Goal: Task Accomplishment & Management: Manage account settings

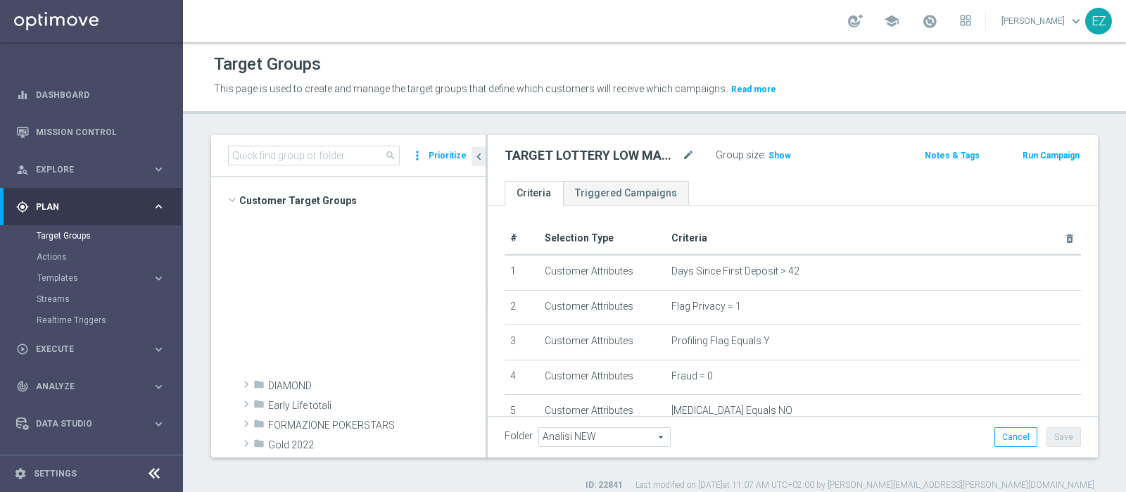
scroll to position [573, 0]
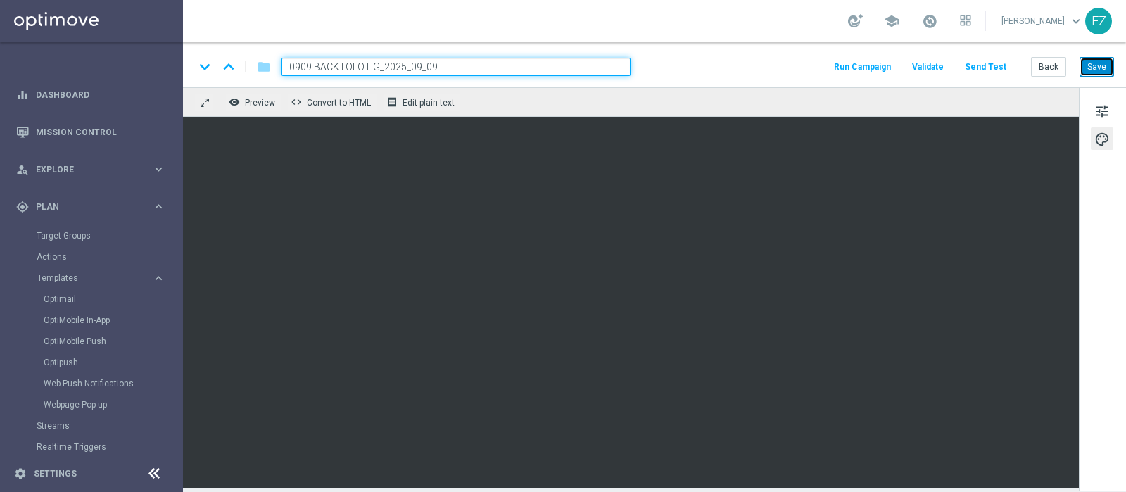
click at [1102, 62] on button "Save" at bounding box center [1097, 67] width 34 height 20
click at [1035, 65] on button "Back" at bounding box center [1048, 67] width 35 height 20
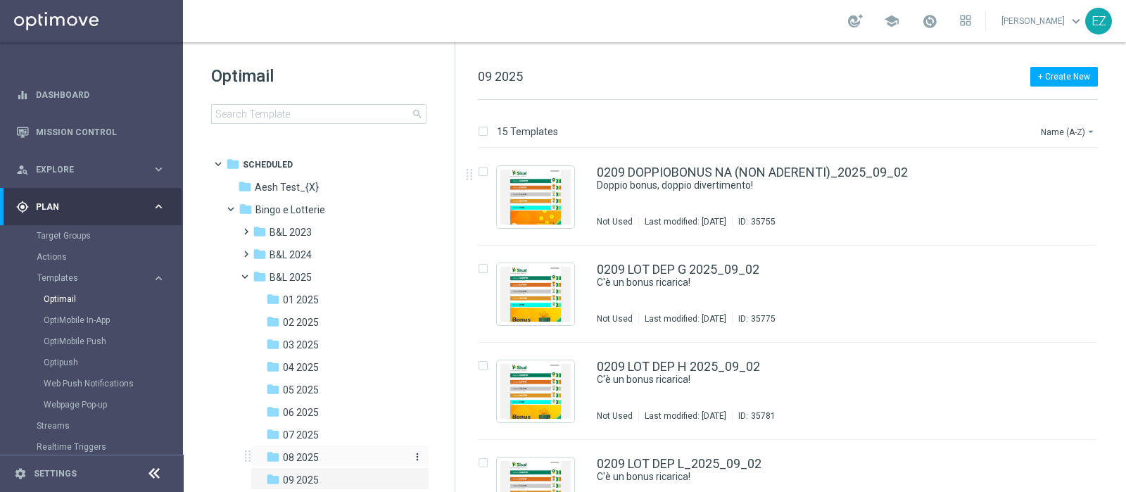
click at [292, 452] on span "08 2025" at bounding box center [301, 457] width 36 height 13
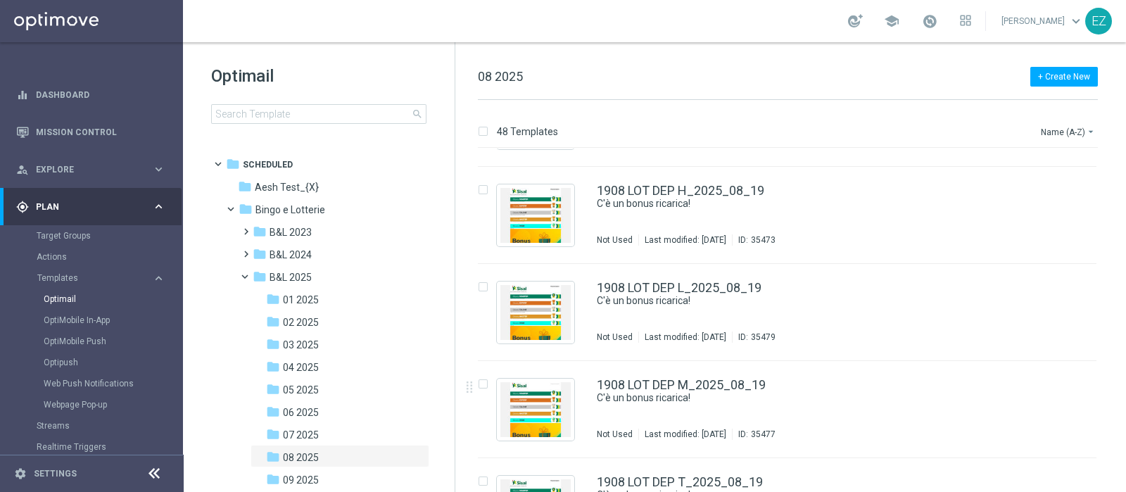
scroll to position [2797, 0]
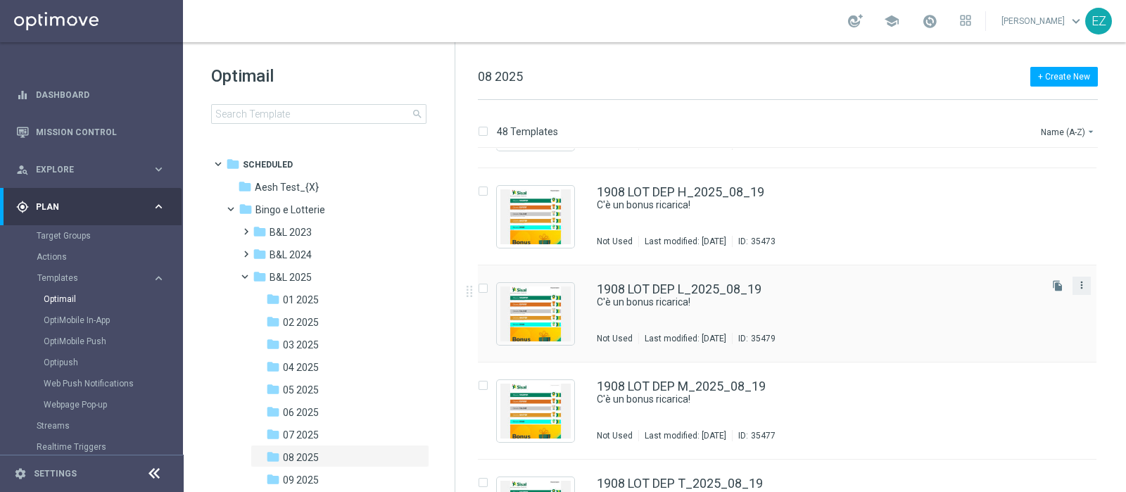
click at [1081, 286] on icon "more_vert" at bounding box center [1081, 284] width 11 height 11
click at [999, 317] on span "Copy To" at bounding box center [996, 319] width 31 height 10
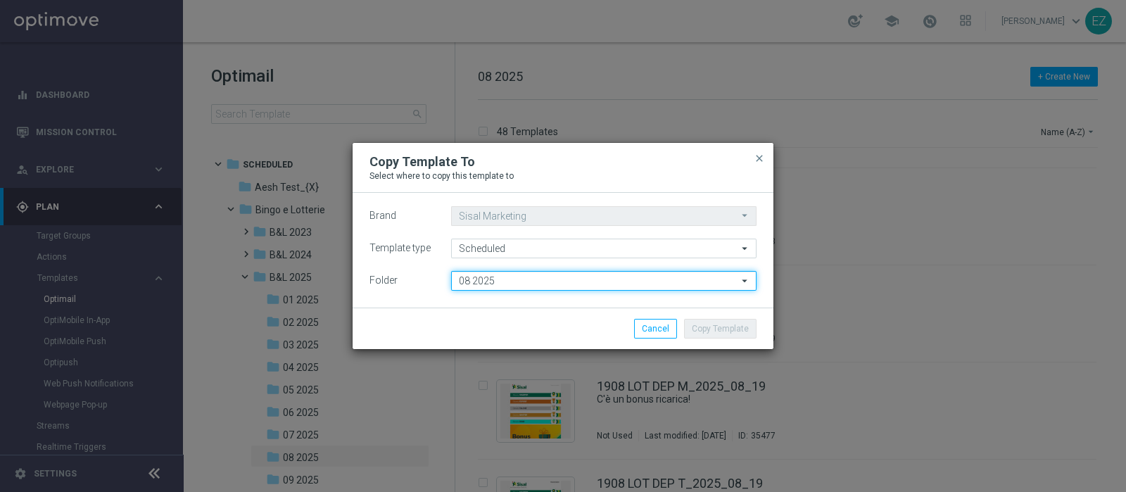
click at [670, 283] on input "08 2025" at bounding box center [603, 281] width 305 height 20
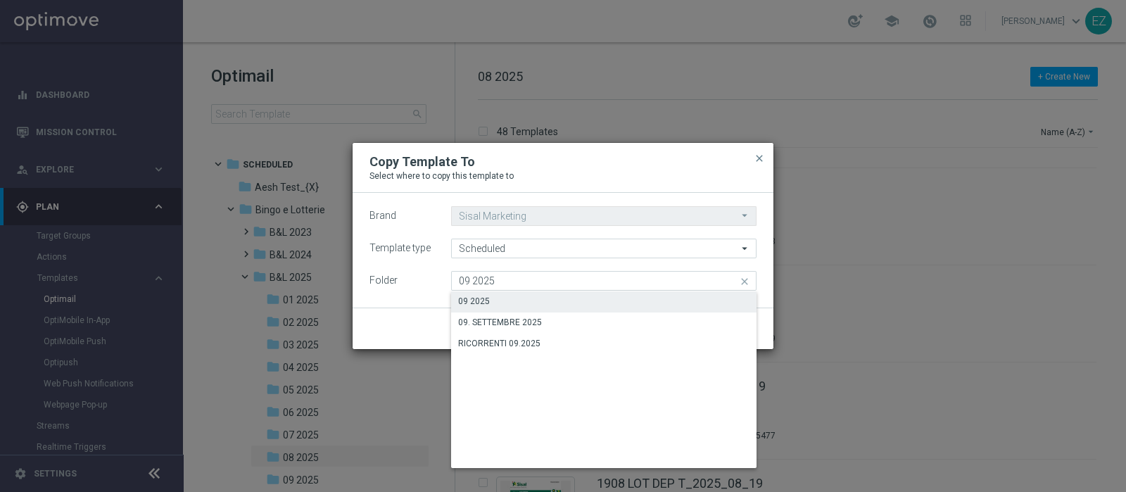
click at [553, 298] on div "09 2025" at bounding box center [603, 301] width 305 height 20
type input "09 2025"
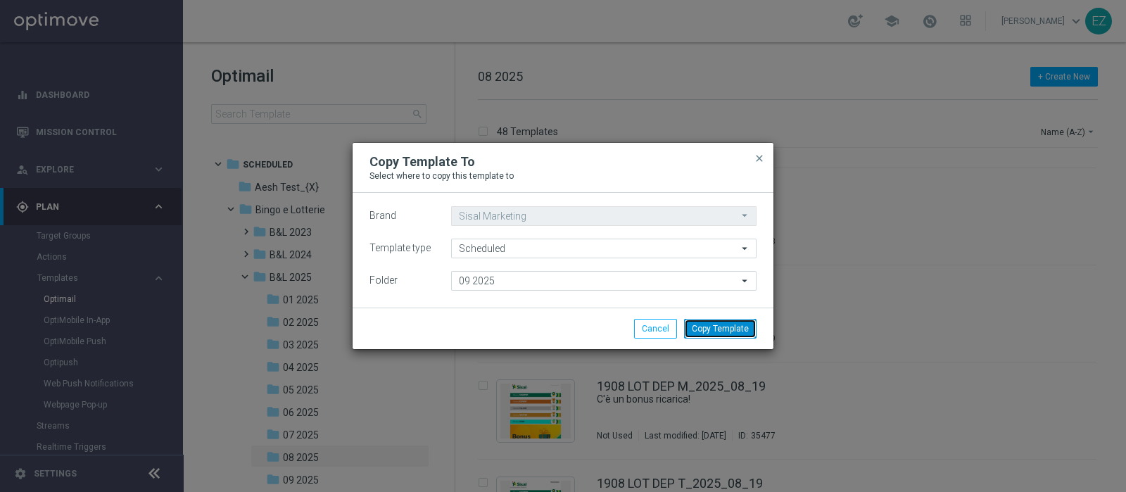
click at [702, 327] on button "Copy Template" at bounding box center [720, 329] width 72 height 20
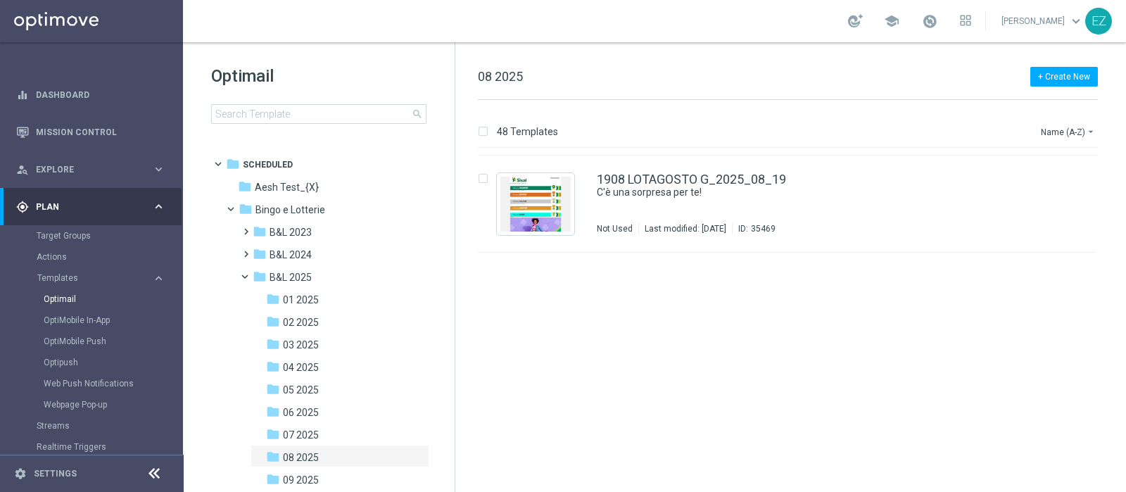
scroll to position [2910, 0]
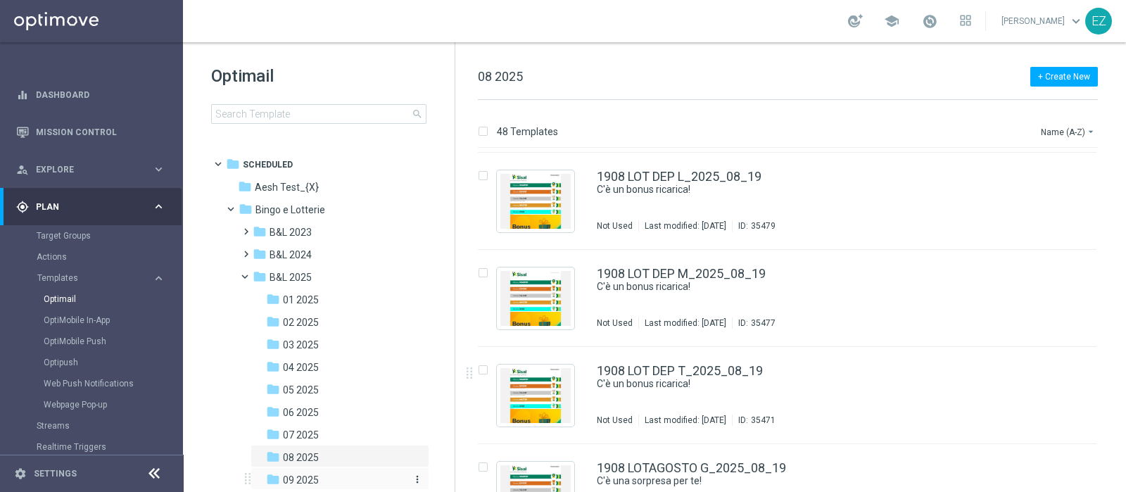
click at [325, 480] on div "folder 09 2025" at bounding box center [335, 480] width 139 height 16
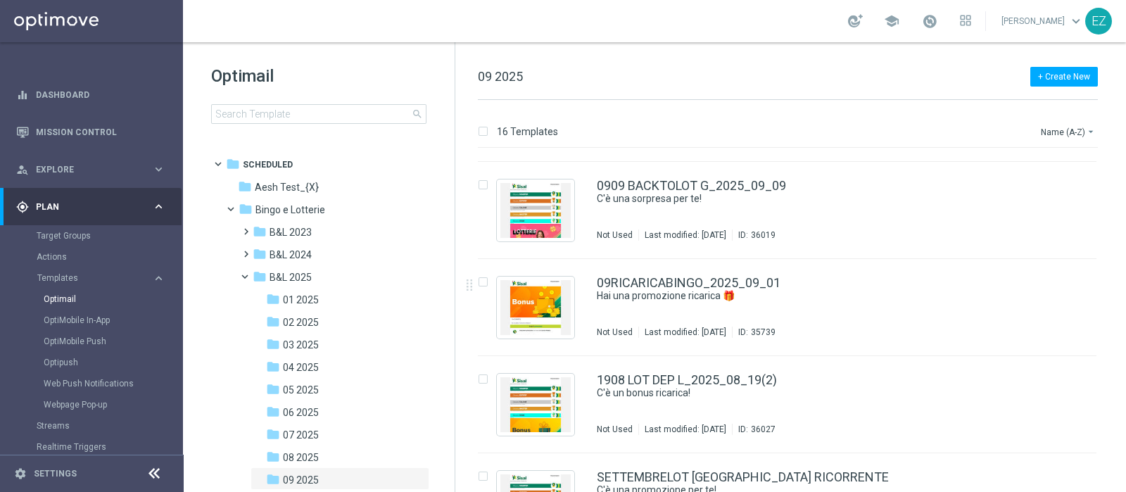
scroll to position [1210, 0]
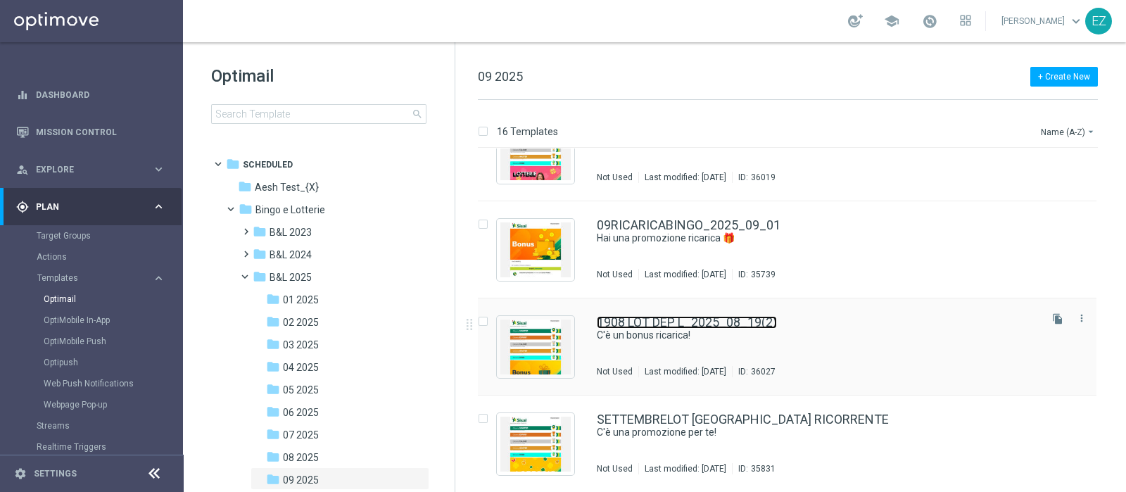
click at [736, 322] on link "1908 LOT DEP L_2025_08_19(2)" at bounding box center [687, 322] width 180 height 13
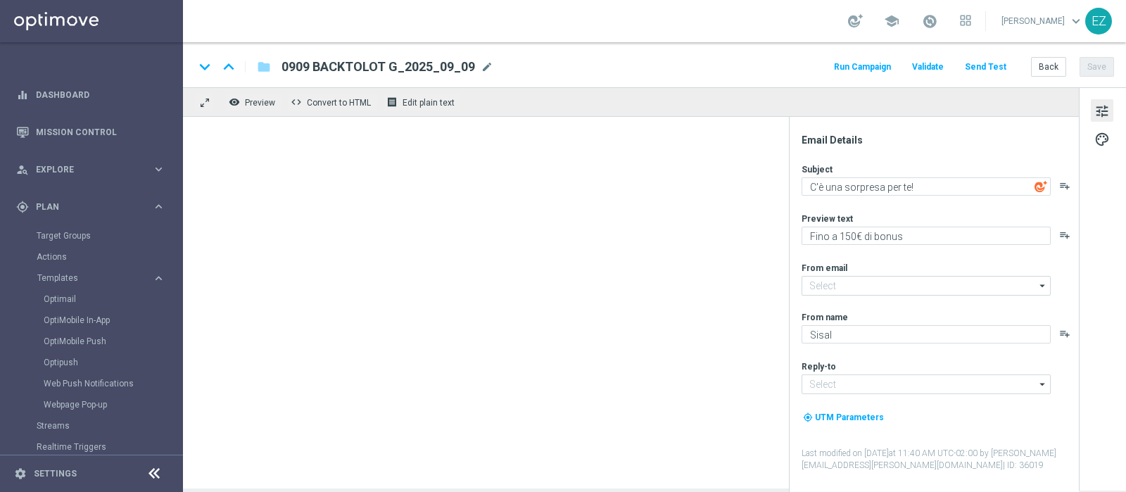
type input "[EMAIL_ADDRESS][DOMAIN_NAME]"
type textarea "C'è un bonus ricarica!"
type textarea "Per [PERSON_NAME] a 16.000 Sisal point"
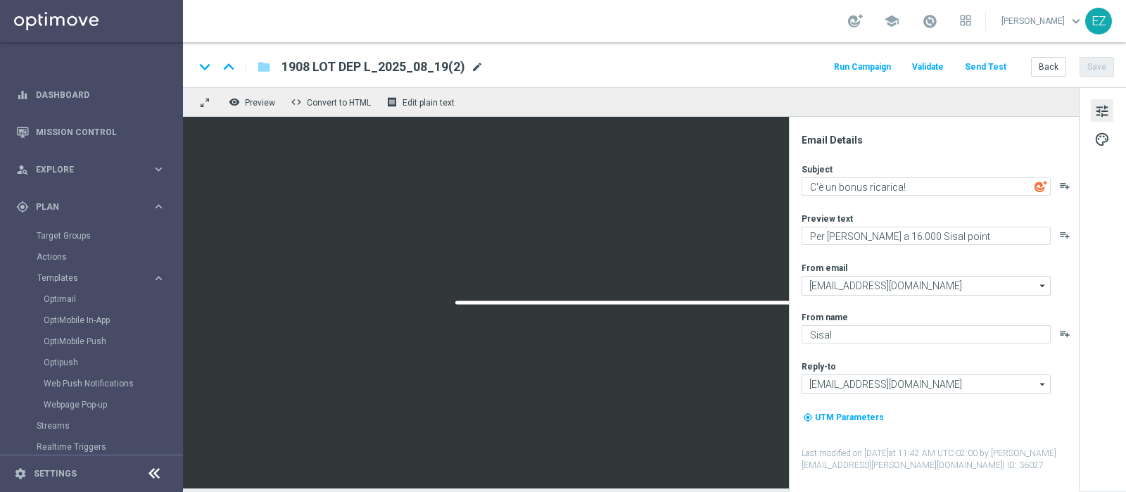
click at [475, 68] on span "mode_edit" at bounding box center [477, 67] width 13 height 13
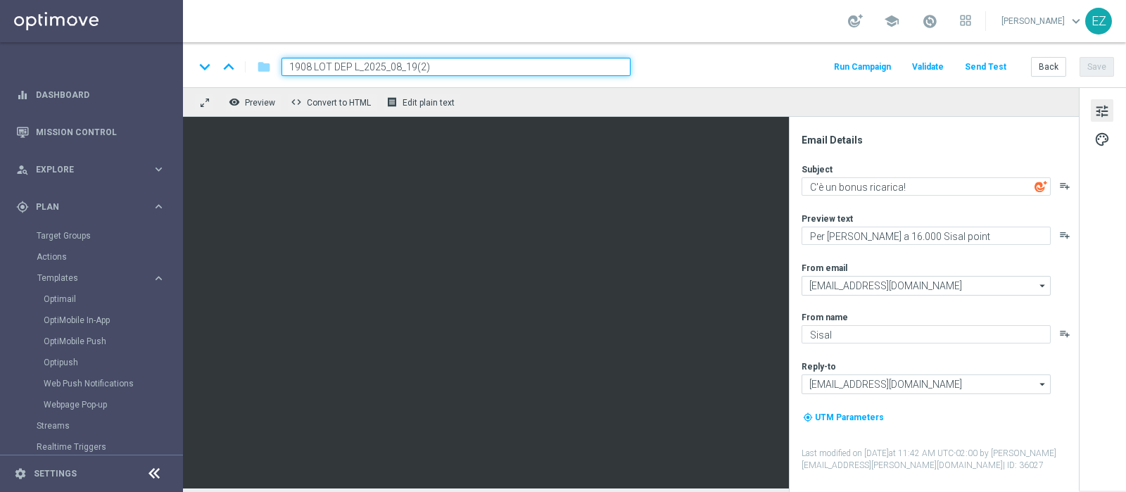
drag, startPoint x: 358, startPoint y: 70, endPoint x: 199, endPoint y: 63, distance: 158.5
click at [199, 63] on div "keyboard_arrow_down keyboard_arrow_up folder 1908 LOT DEP L_2025_08_19(2)" at bounding box center [412, 67] width 436 height 18
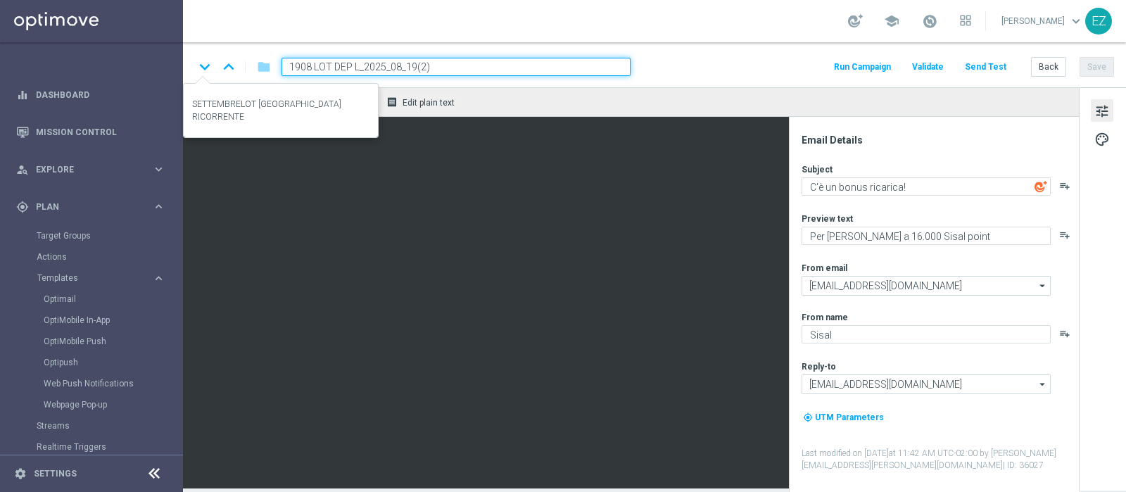
paste input "0909"
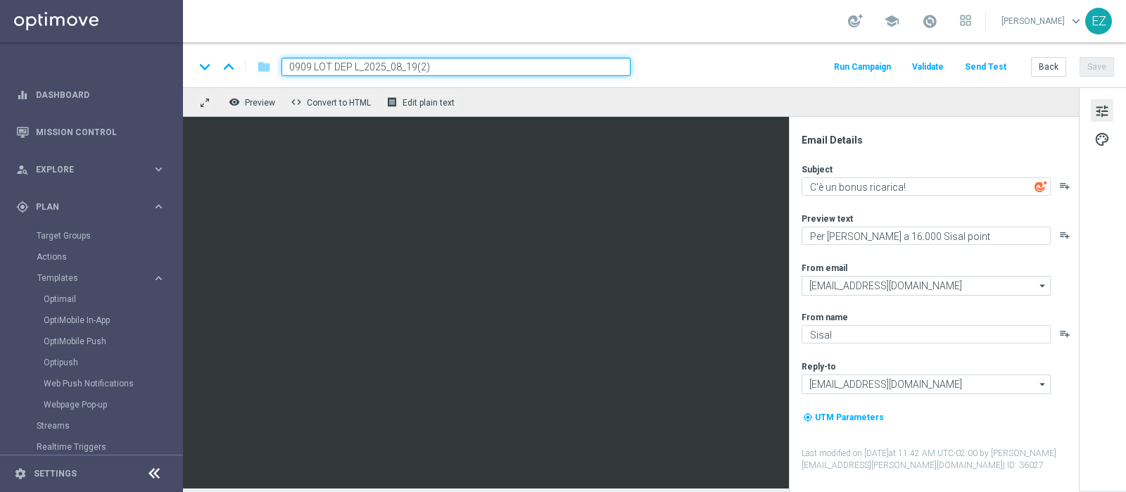
click at [505, 58] on input "0909 LOT DEP L_2025_08_19(2)" at bounding box center [456, 67] width 349 height 18
type input "0909 LOT DEP L_2025_09_09"
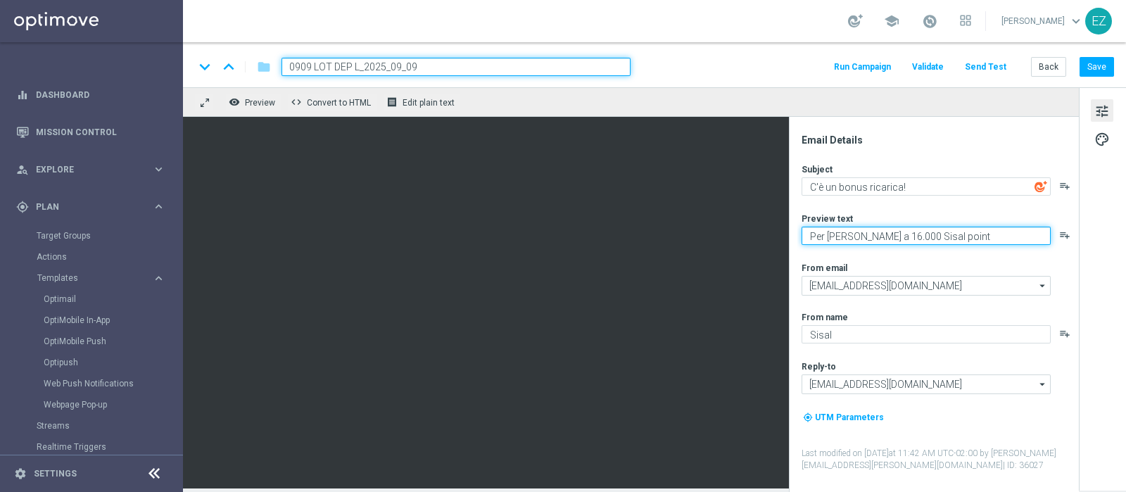
click at [875, 236] on textarea "Per [PERSON_NAME] a 16.000 Sisal point" at bounding box center [926, 236] width 249 height 18
type textarea "Per [PERSON_NAME] a 15.000 Sisal point"
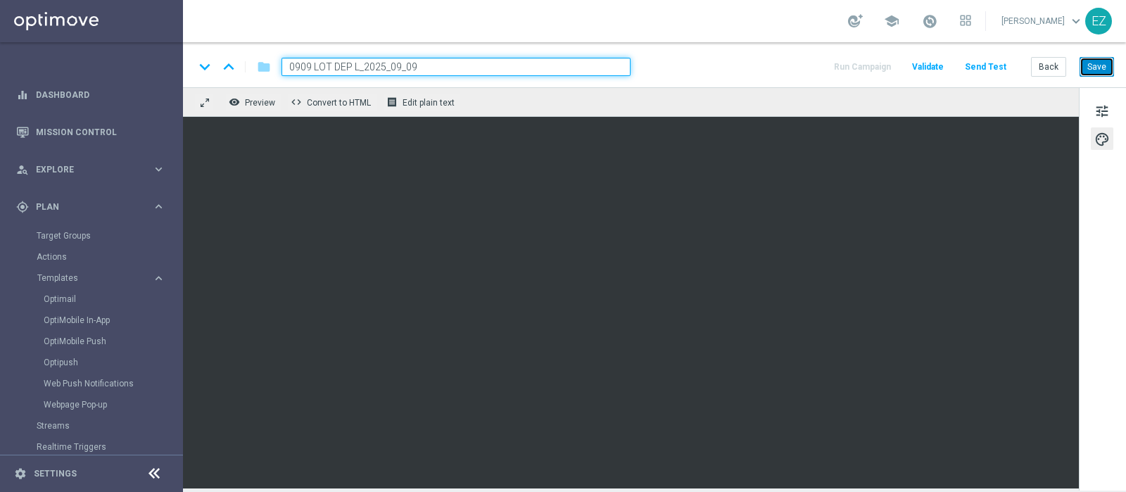
click at [1095, 68] on button "Save" at bounding box center [1097, 67] width 34 height 20
click at [1103, 63] on button "Save" at bounding box center [1097, 67] width 34 height 20
click at [1051, 68] on button "Back" at bounding box center [1048, 67] width 35 height 20
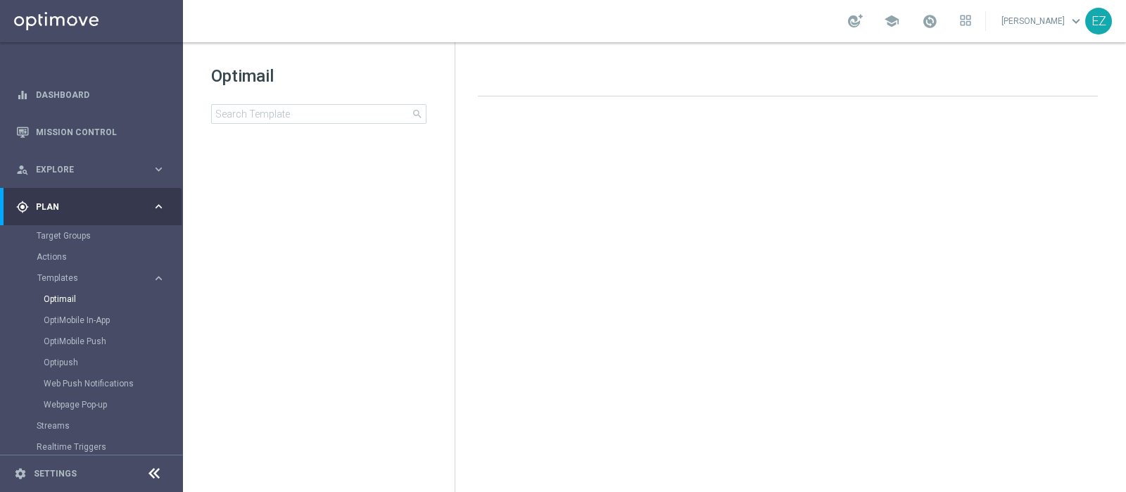
click at [1051, 68] on div at bounding box center [788, 82] width 620 height 28
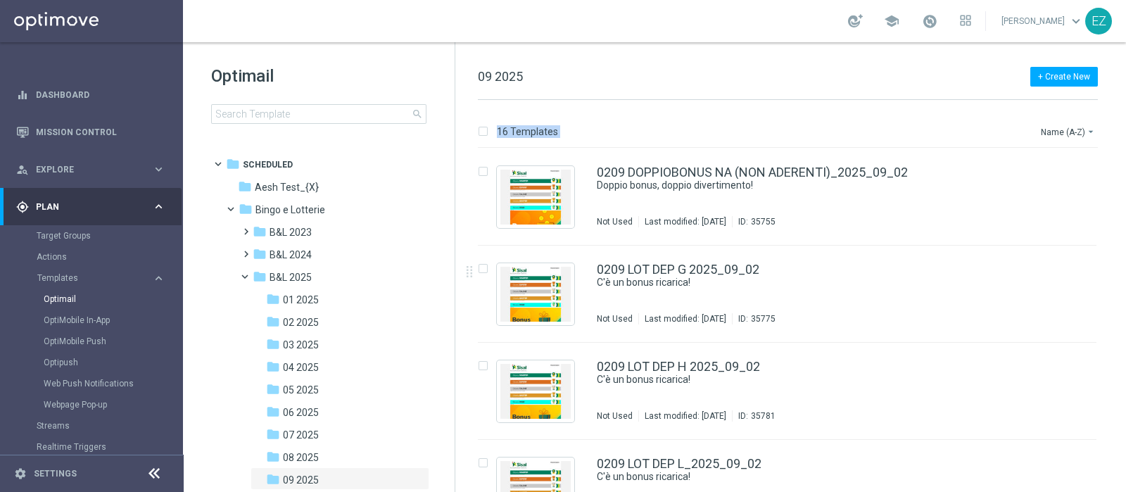
click at [645, 121] on div "16 Templates Name (A-Z) arrow_drop_down Drag here to set row groups Drag here t…" at bounding box center [790, 296] width 671 height 392
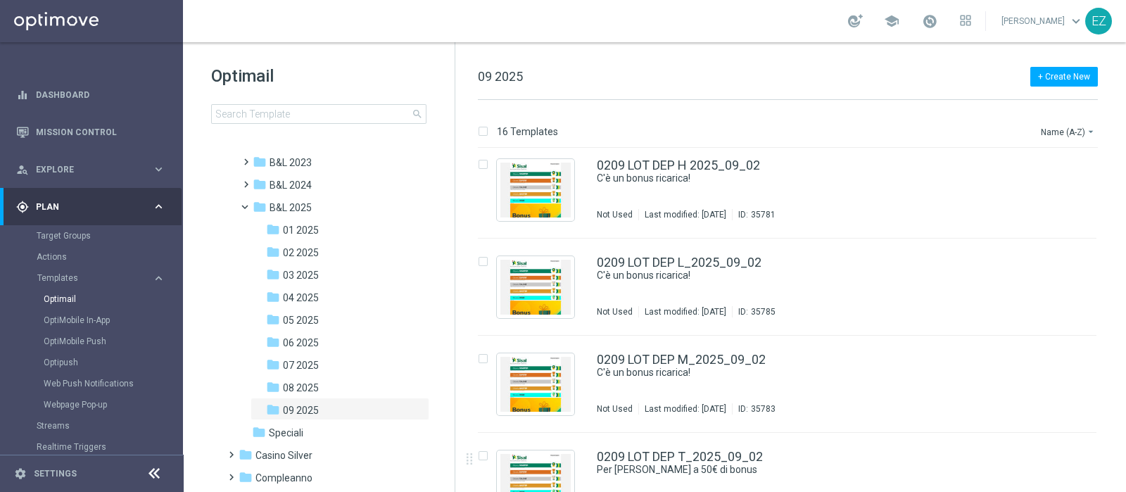
scroll to position [124, 0]
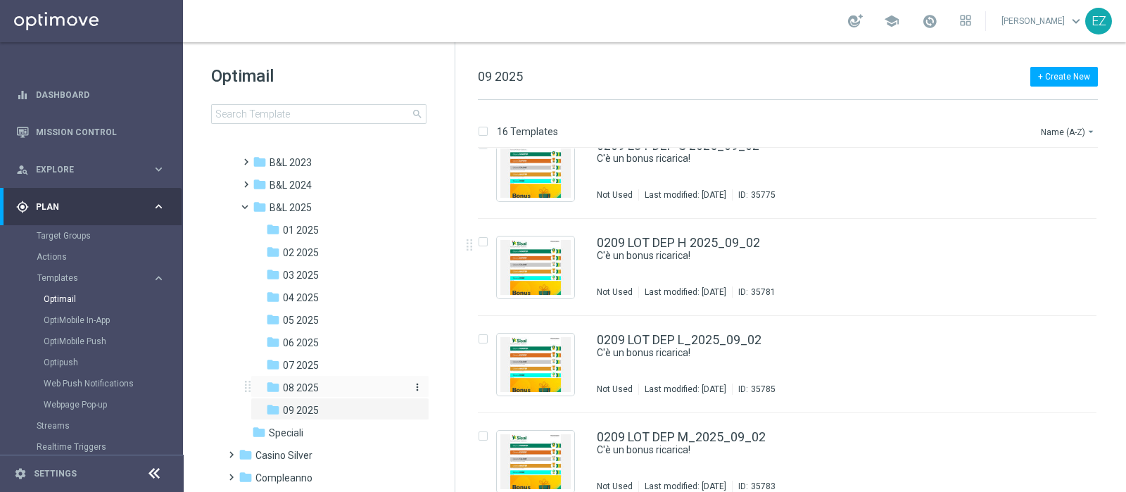
click at [343, 393] on div "folder 08 2025" at bounding box center [335, 388] width 139 height 16
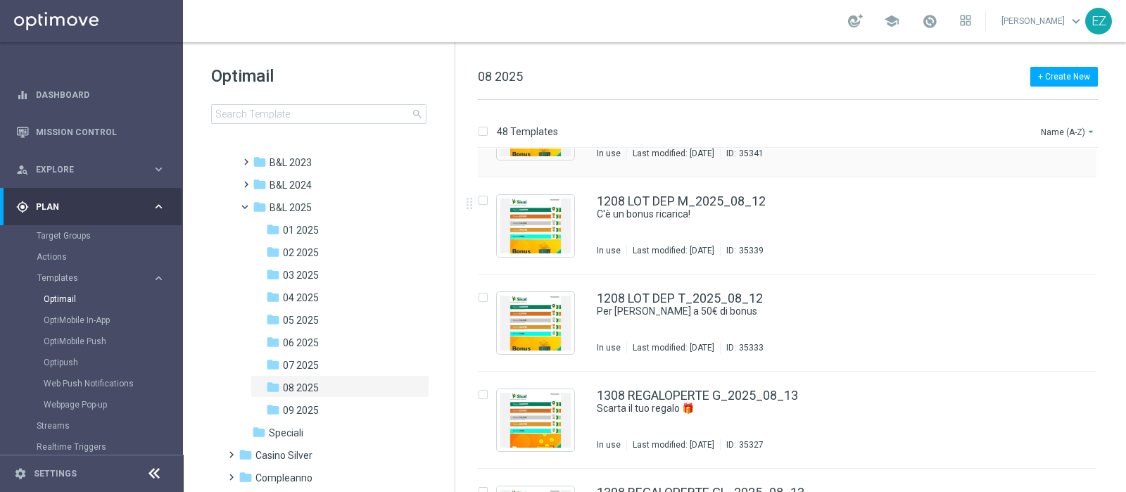
scroll to position [1617, 0]
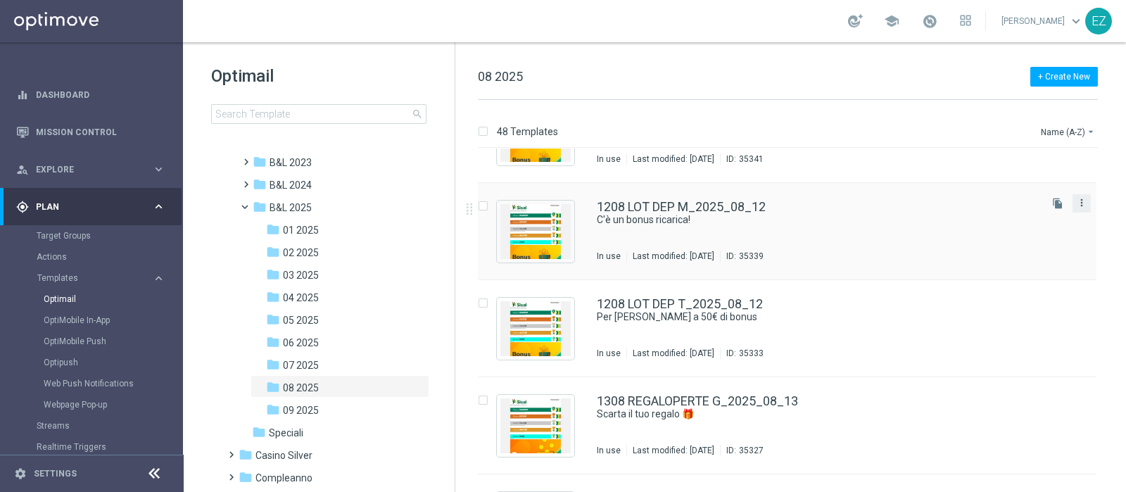
click at [1078, 206] on icon "more_vert" at bounding box center [1081, 202] width 11 height 11
click at [1008, 236] on span "Copy To" at bounding box center [996, 237] width 31 height 10
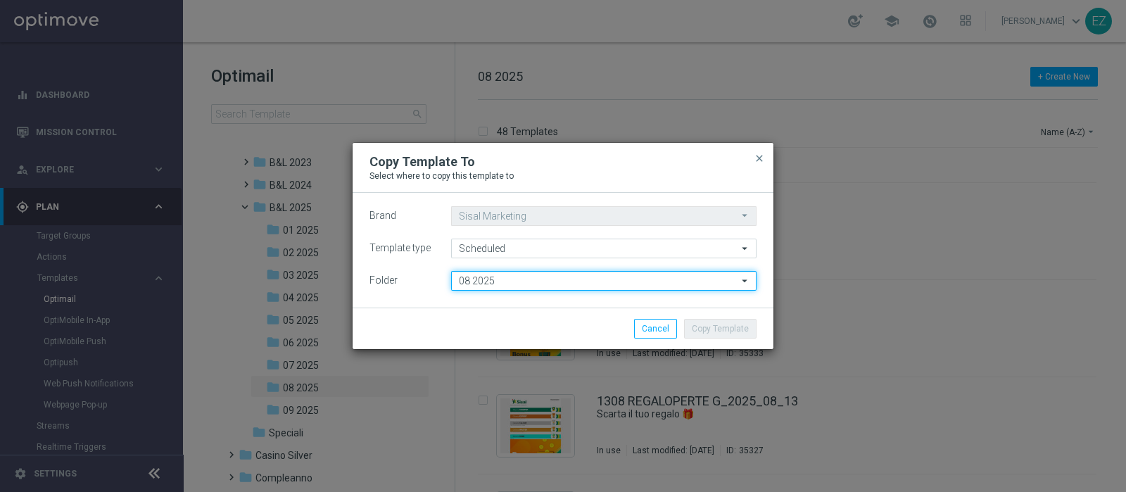
click at [651, 283] on input "08 2025" at bounding box center [603, 281] width 305 height 20
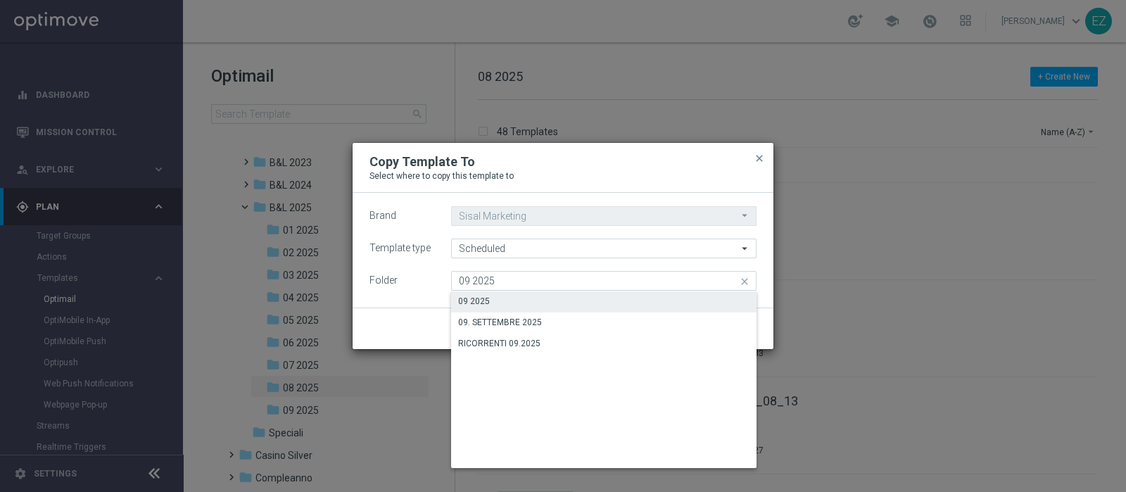
click at [586, 310] on div "09 2025" at bounding box center [603, 301] width 305 height 20
type input "09 2025"
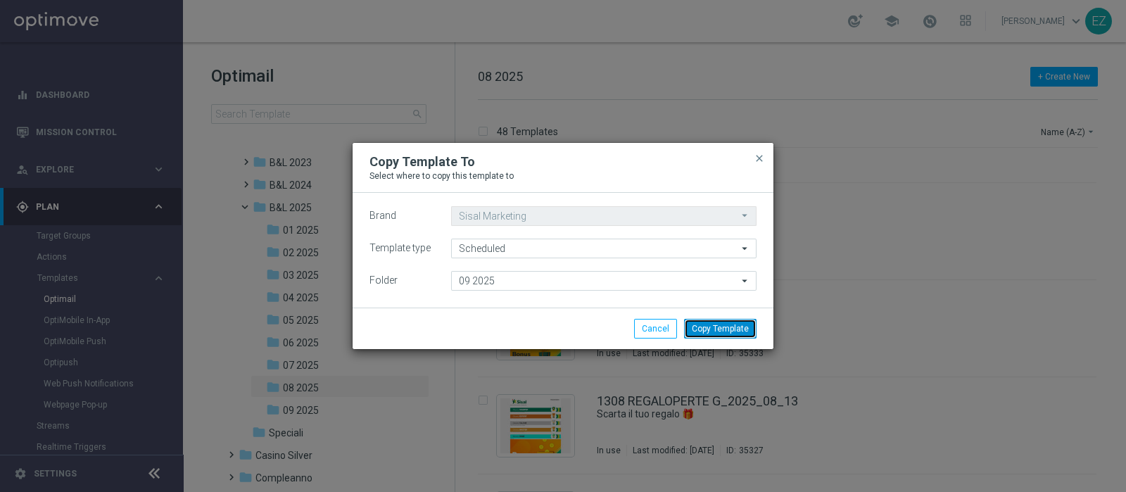
click at [732, 328] on button "Copy Template" at bounding box center [720, 329] width 72 height 20
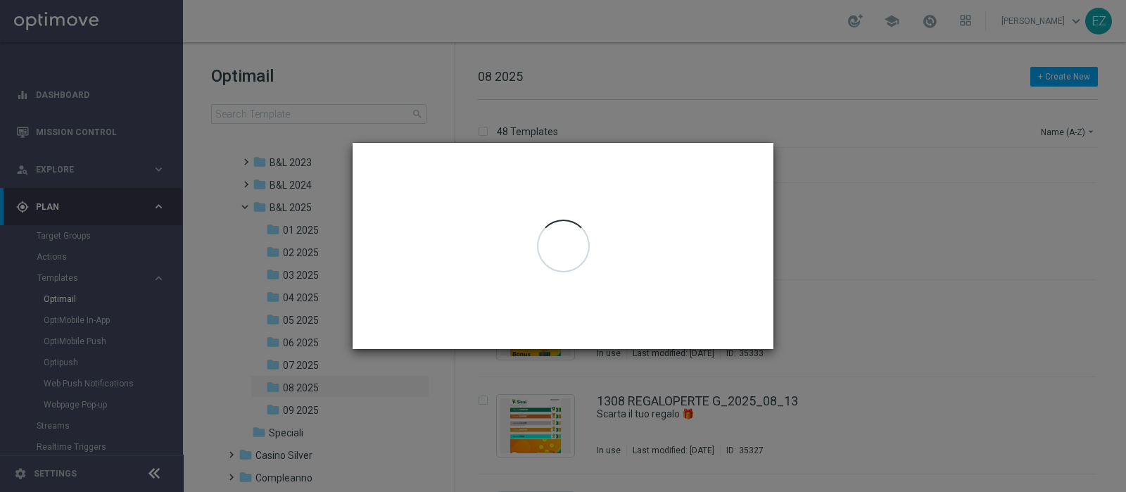
scroll to position [0, 0]
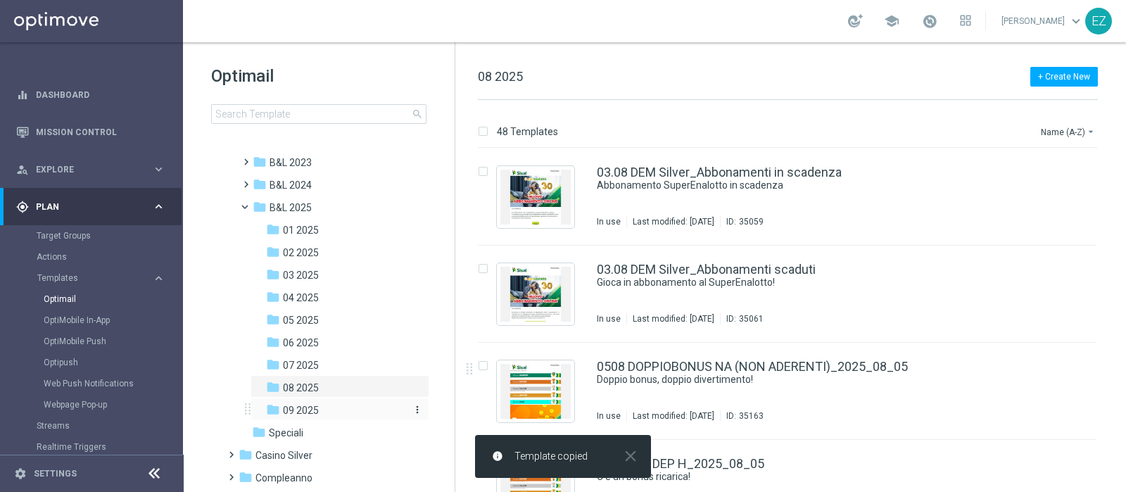
click at [316, 408] on span "09 2025" at bounding box center [301, 410] width 36 height 13
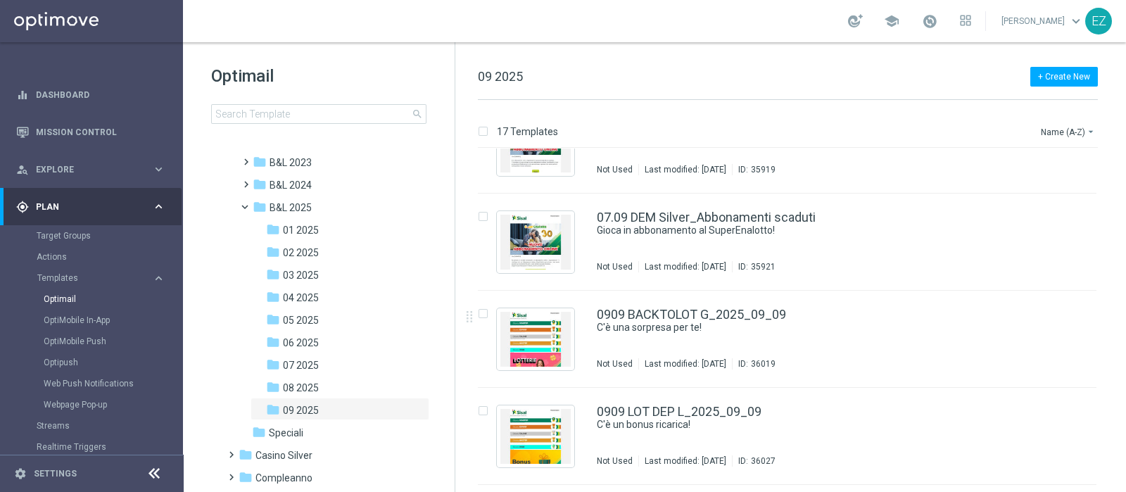
scroll to position [1307, 0]
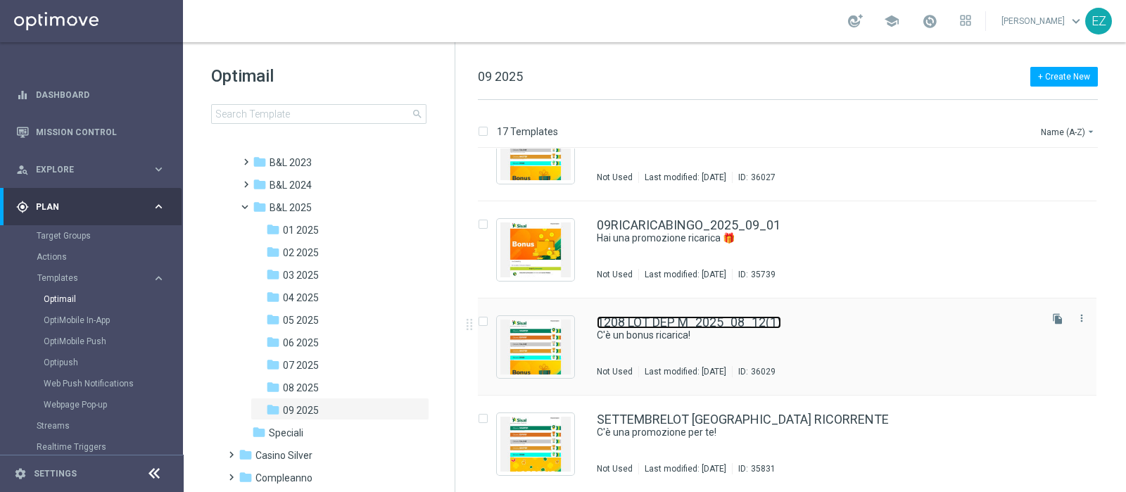
click at [731, 322] on link "1208 LOT DEP M_2025_08_12(1)" at bounding box center [689, 322] width 184 height 13
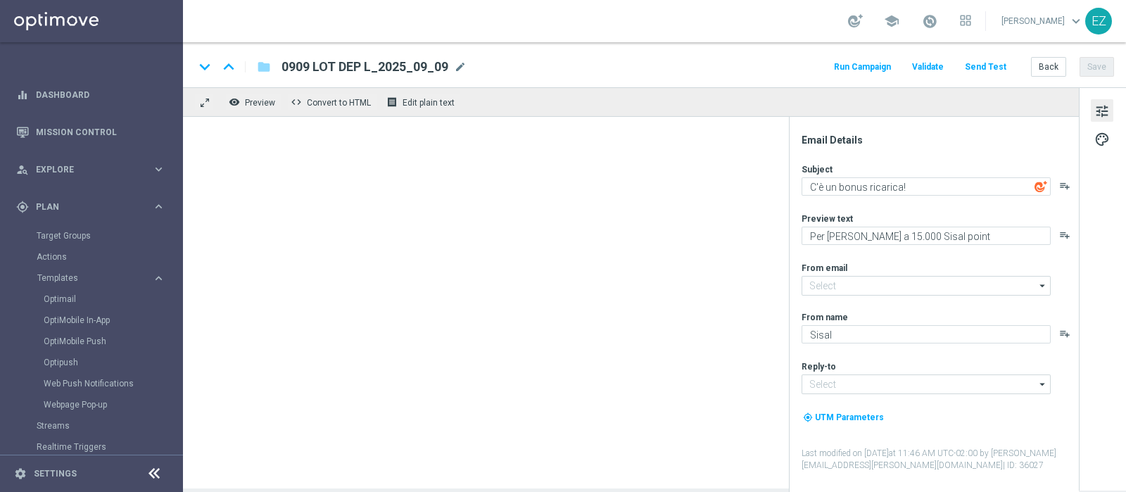
type input "[EMAIL_ADDRESS][DOMAIN_NAME]"
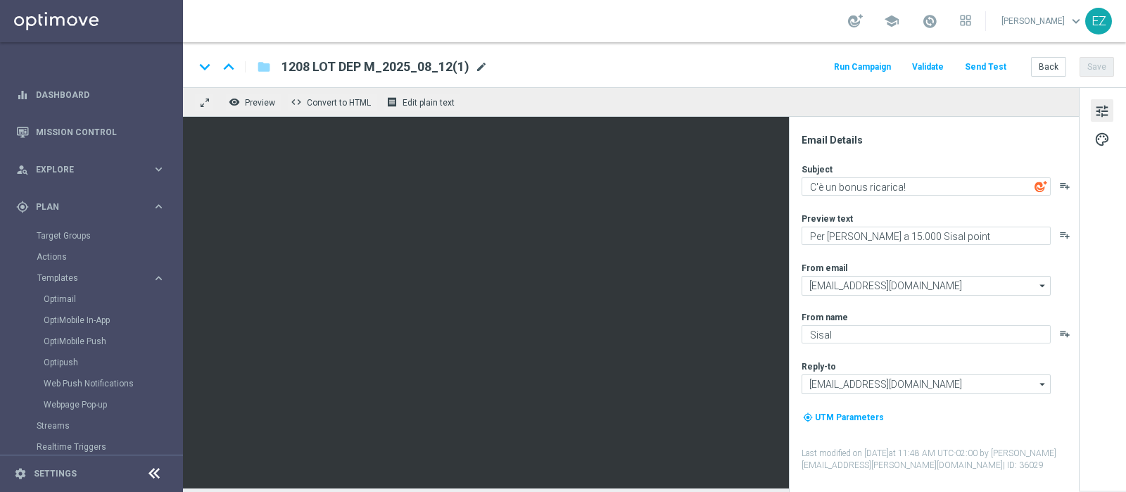
click at [479, 68] on span "mode_edit" at bounding box center [481, 67] width 13 height 13
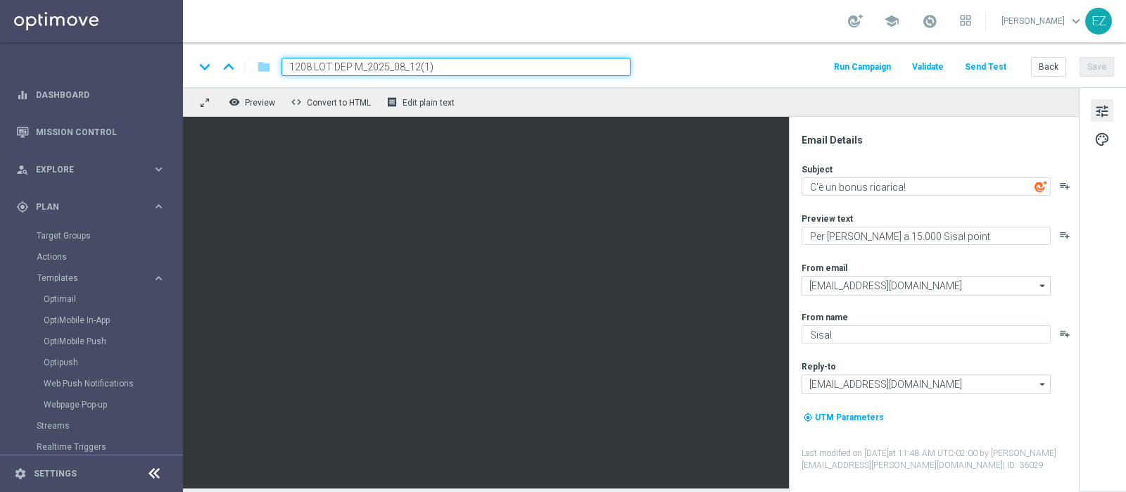
drag, startPoint x: 360, startPoint y: 70, endPoint x: 177, endPoint y: 65, distance: 183.1
click at [177, 65] on main "equalizer Dashboard Mission Control" at bounding box center [563, 246] width 1126 height 492
paste input "0909"
click at [447, 56] on div "keyboard_arrow_down keyboard_arrow_up folder 0909 LOT DEP M_2025_08_12(1) Run C…" at bounding box center [654, 64] width 943 height 45
click at [444, 71] on input "0909 LOT DEP M_2025_08_12(1)" at bounding box center [456, 67] width 349 height 18
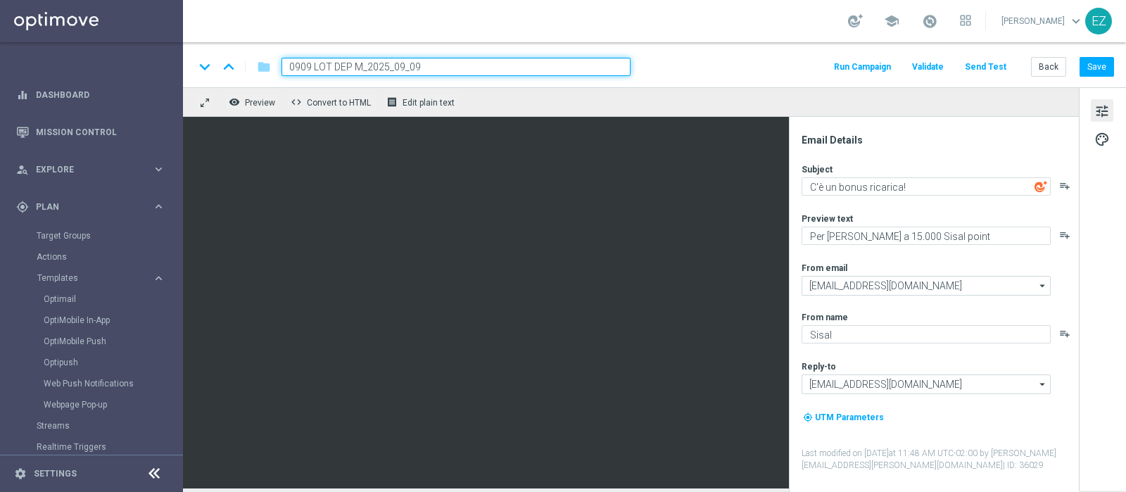
type input "0909 LOT DEP M_2025_09_09"
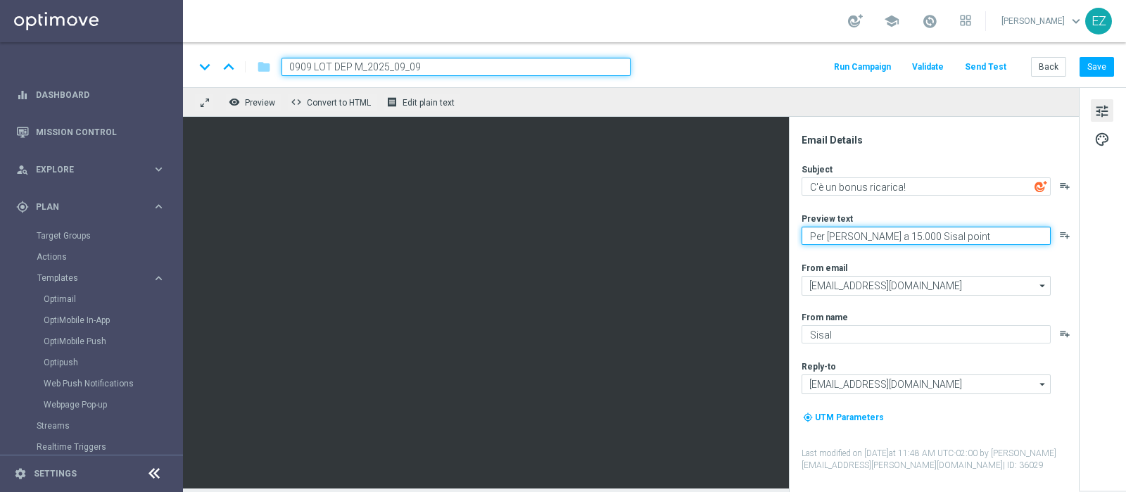
click at [873, 234] on textarea "Per [PERSON_NAME] a 15.000 Sisal point" at bounding box center [926, 236] width 249 height 18
type textarea "Per [PERSON_NAME] a 12.000 Sisal point"
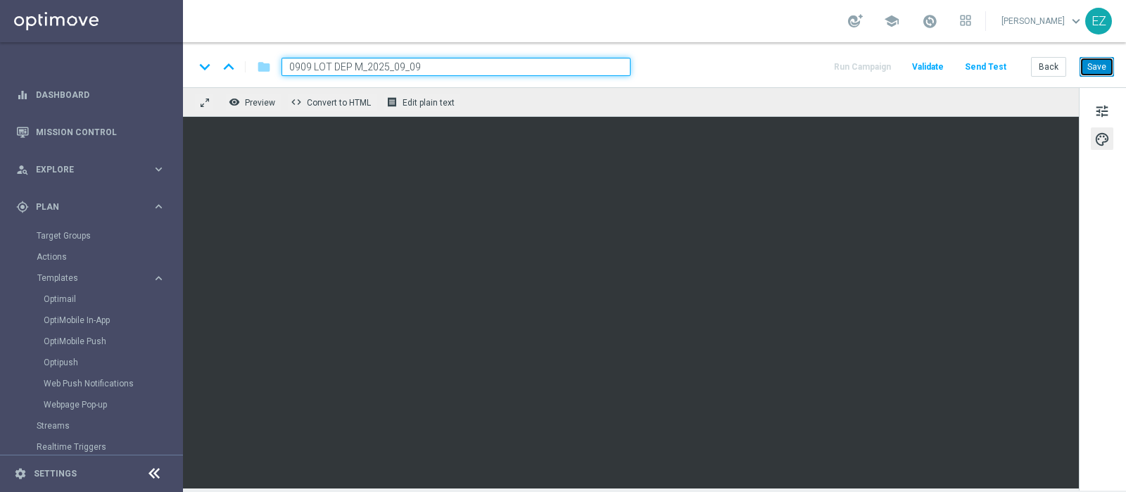
click at [1099, 72] on button "Save" at bounding box center [1097, 67] width 34 height 20
click at [1112, 70] on button "Save" at bounding box center [1097, 67] width 34 height 20
click at [1045, 72] on button "Back" at bounding box center [1048, 67] width 35 height 20
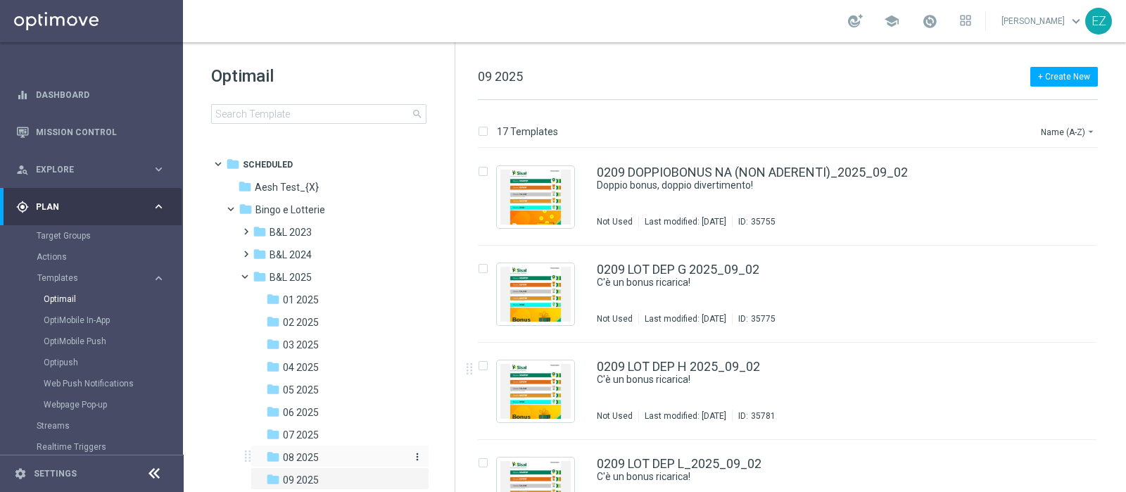
click at [304, 451] on span "08 2025" at bounding box center [301, 457] width 36 height 13
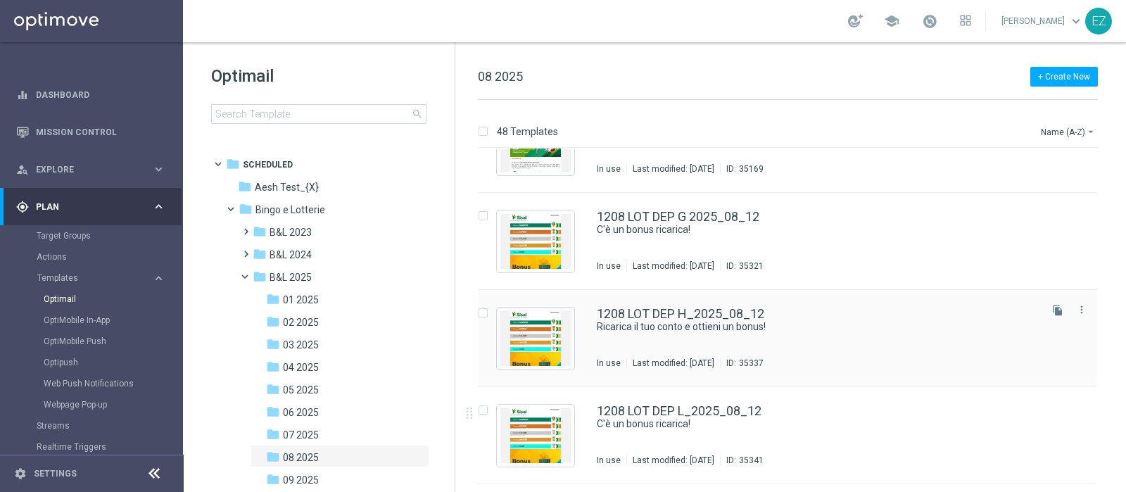
scroll to position [1316, 0]
click at [1080, 310] on icon "more_vert" at bounding box center [1081, 309] width 11 height 11
click at [1025, 346] on div "Copy To" at bounding box center [1023, 344] width 85 height 10
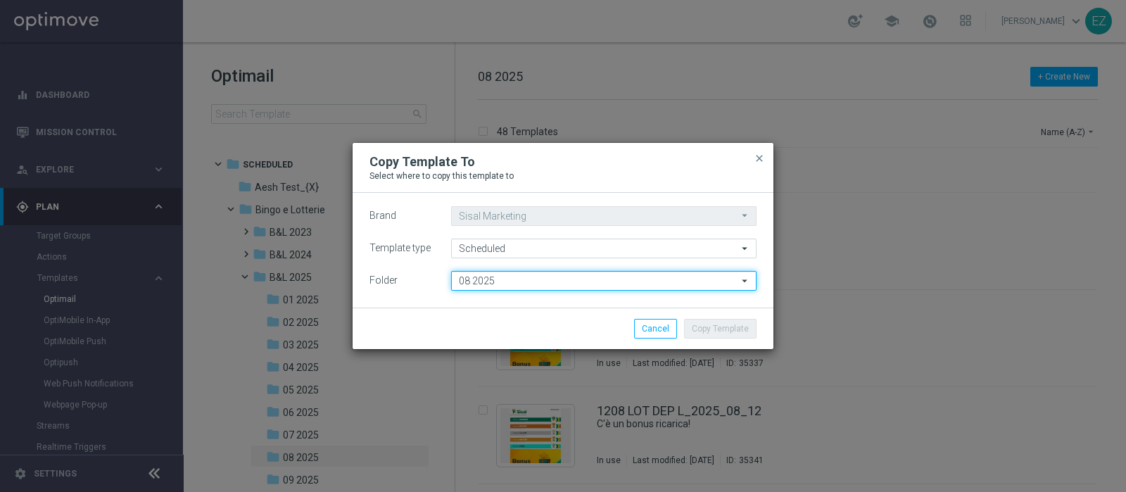
click at [572, 283] on input "08 2025" at bounding box center [603, 281] width 305 height 20
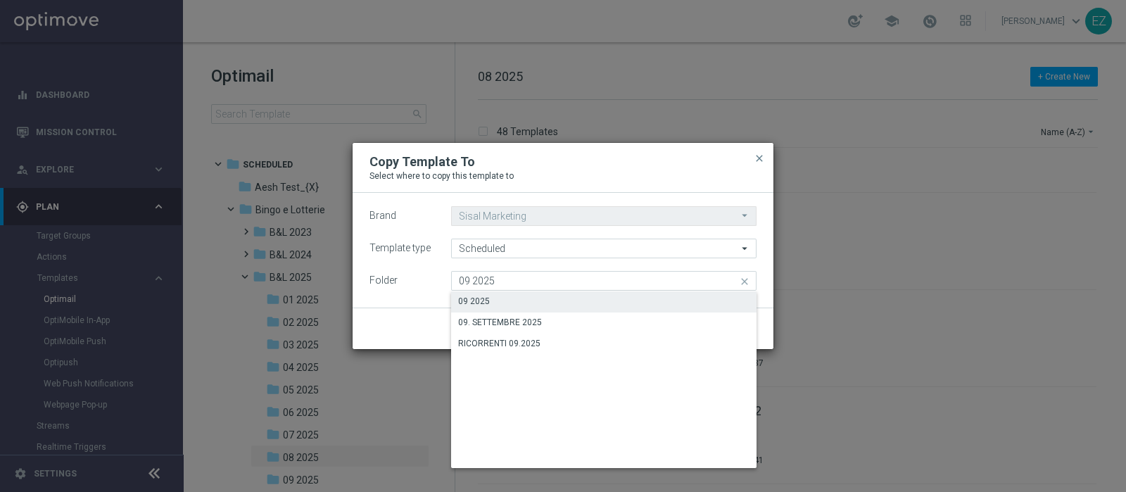
click at [502, 304] on div "09 2025" at bounding box center [603, 301] width 305 height 20
type input "09 2025"
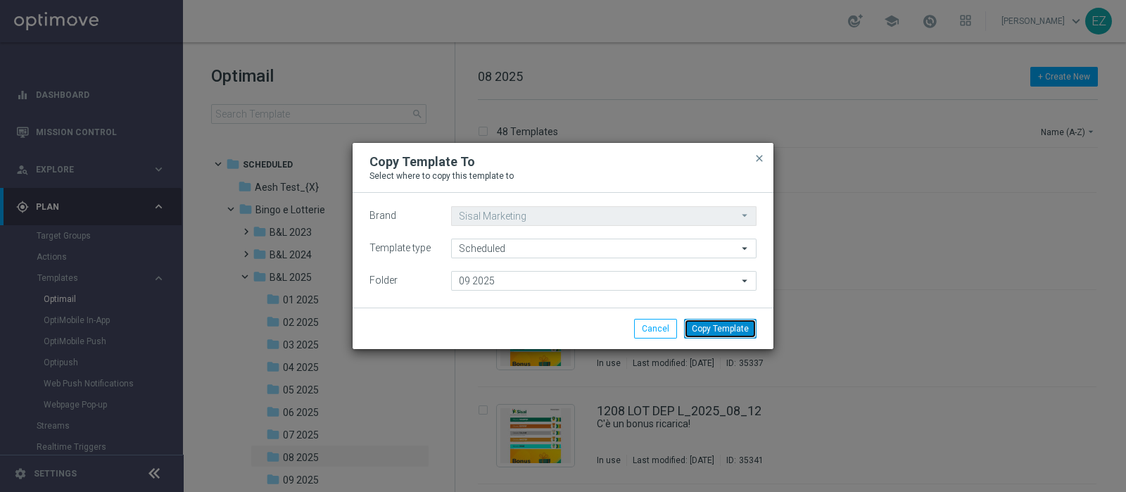
click at [733, 327] on button "Copy Template" at bounding box center [720, 329] width 72 height 20
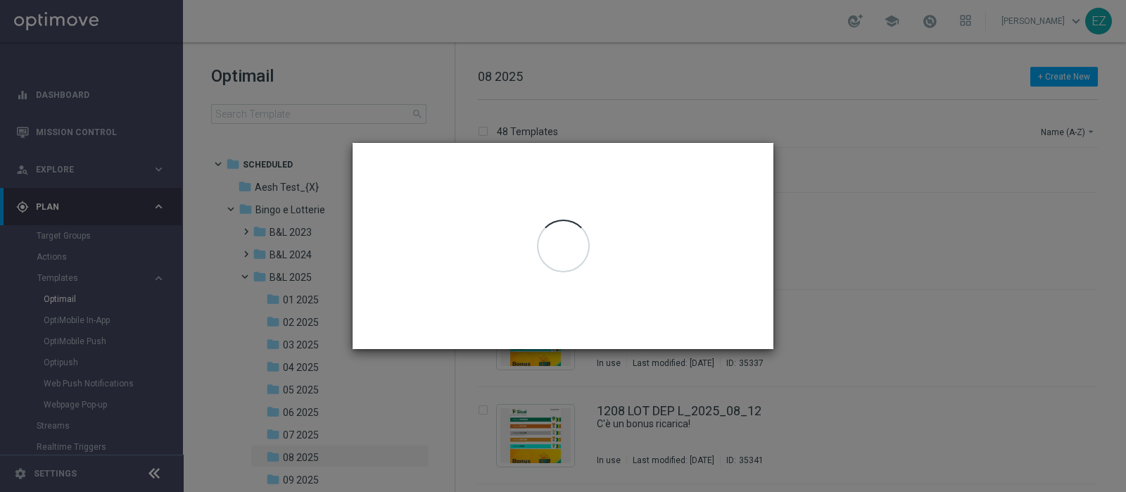
scroll to position [0, 0]
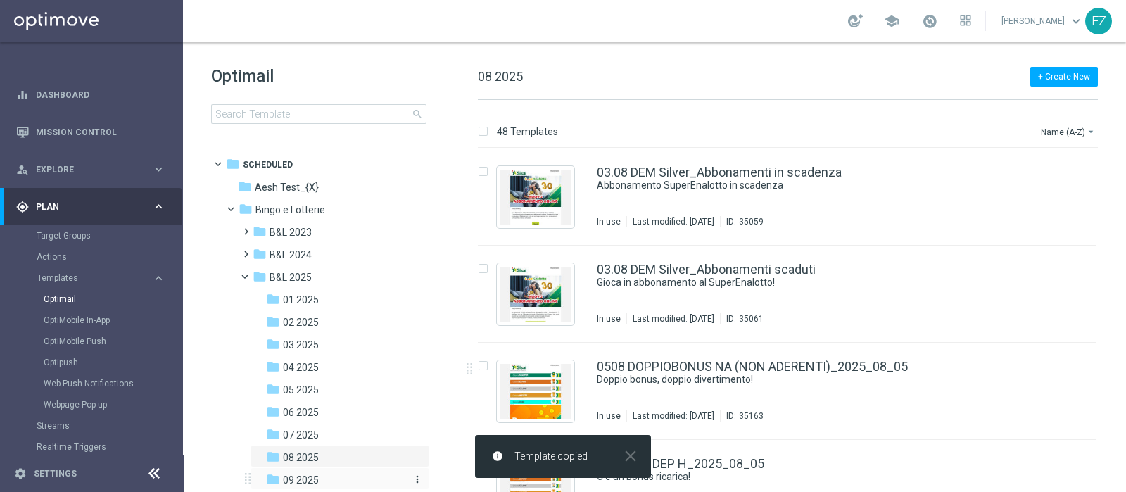
click at [305, 480] on span "09 2025" at bounding box center [301, 480] width 36 height 13
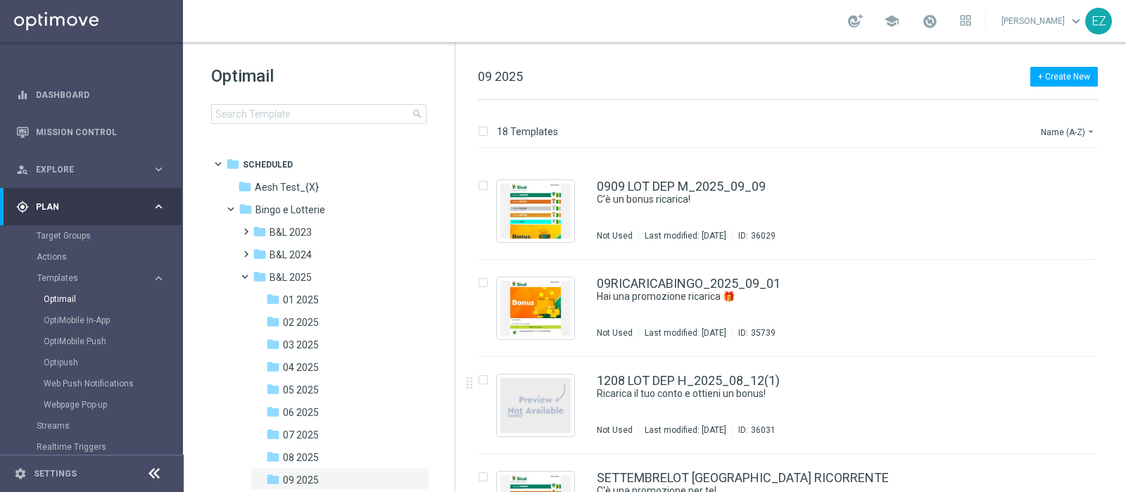
scroll to position [1404, 0]
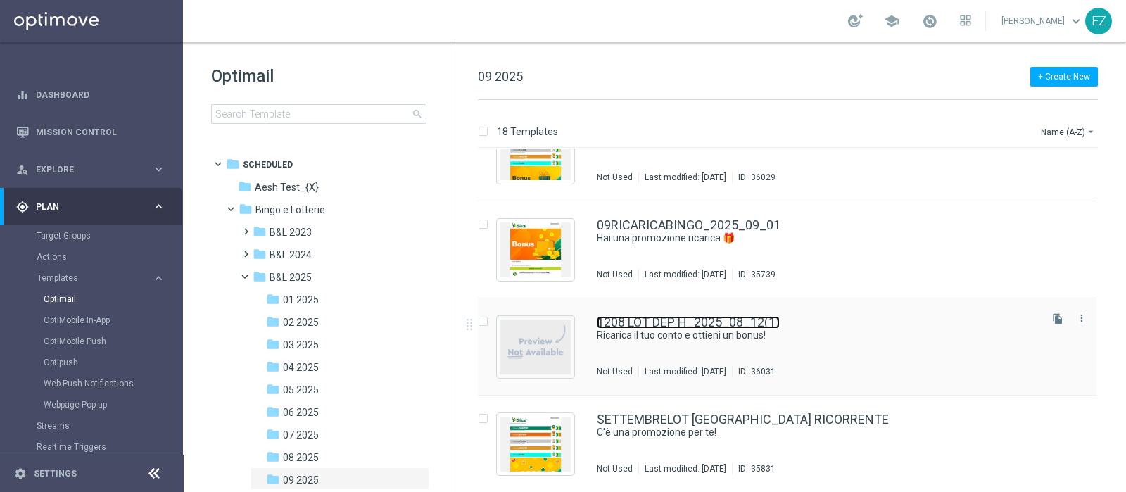
click at [733, 326] on link "1208 LOT DEP H_2025_08_12(1)" at bounding box center [688, 322] width 183 height 13
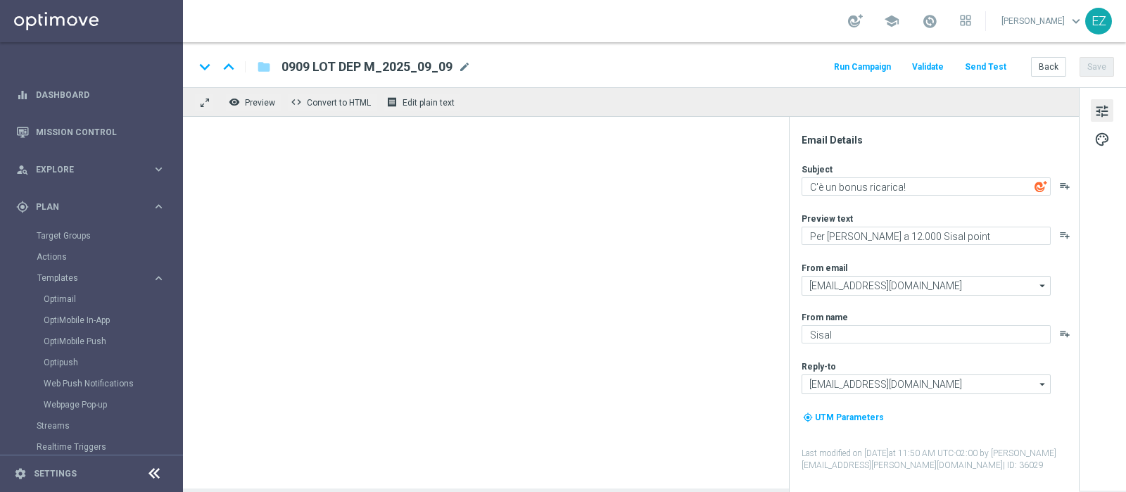
type textarea "Ricarica il tuo conto e ottieni un bonus!"
type textarea "Per [PERSON_NAME] a 18.000 Sisal point"
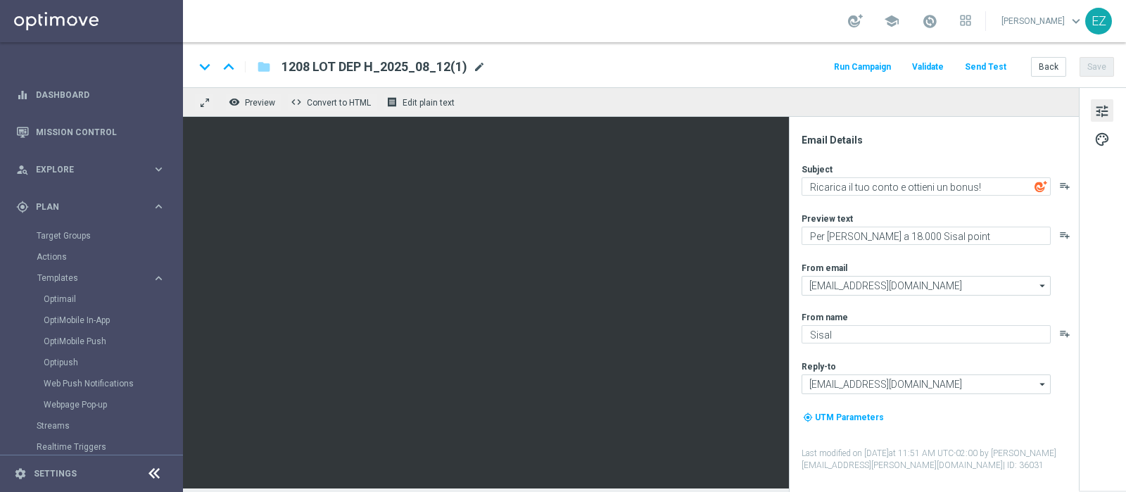
click at [482, 65] on span "mode_edit" at bounding box center [479, 67] width 13 height 13
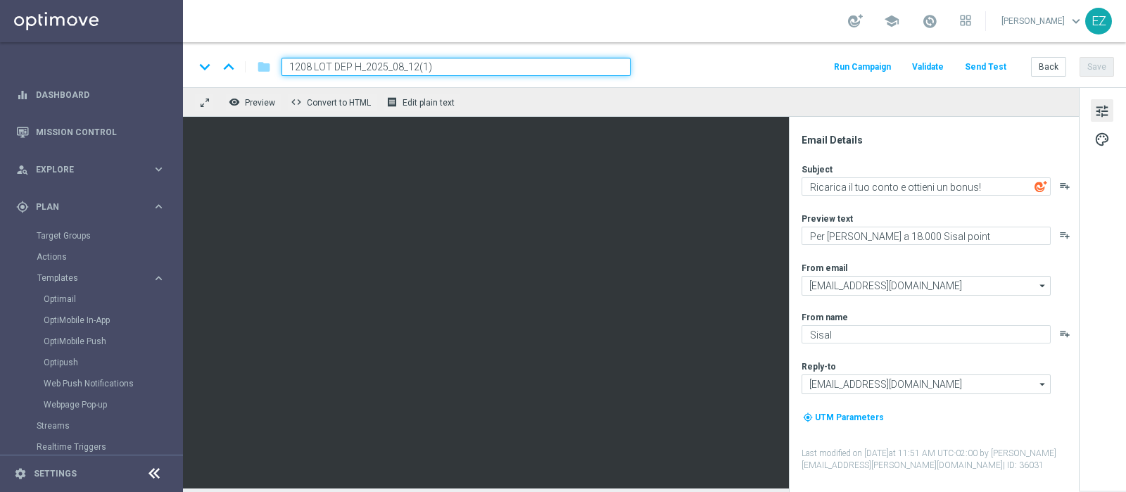
drag, startPoint x: 359, startPoint y: 64, endPoint x: 243, endPoint y: 53, distance: 116.7
click at [243, 53] on div "keyboard_arrow_down keyboard_arrow_up folder 1208 LOT DEP H_2025_08_12(1) Run C…" at bounding box center [654, 64] width 943 height 45
paste input "0909"
drag, startPoint x: 507, startPoint y: 90, endPoint x: 517, endPoint y: 87, distance: 10.5
click at [517, 87] on div "remove_red_eye Preview code Convert to HTML receipt Edit plain text" at bounding box center [631, 102] width 896 height 30
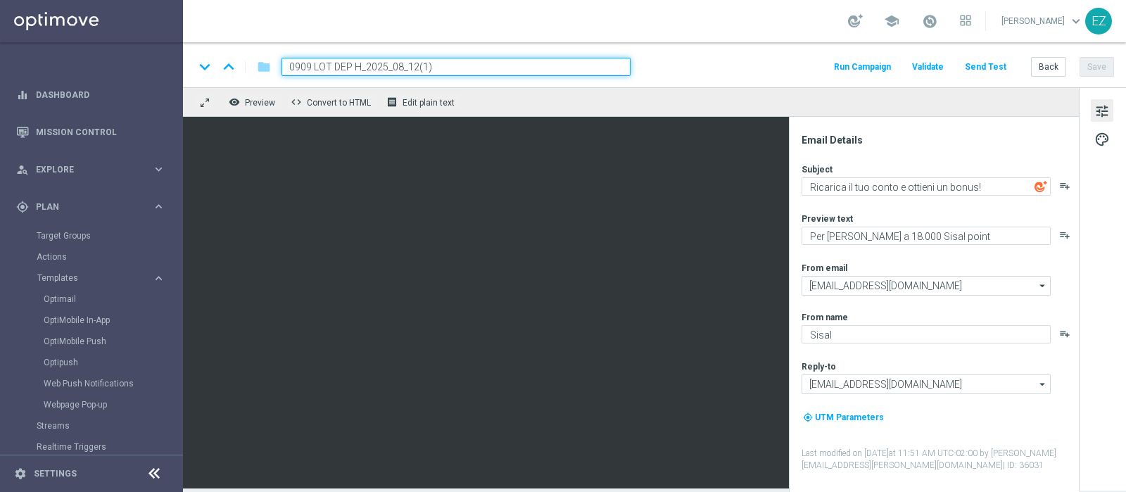
click at [480, 58] on input "0909 LOT DEP H_2025_08_12(1)" at bounding box center [456, 67] width 349 height 18
type input "0909 LOT DEP H_2025_09_09"
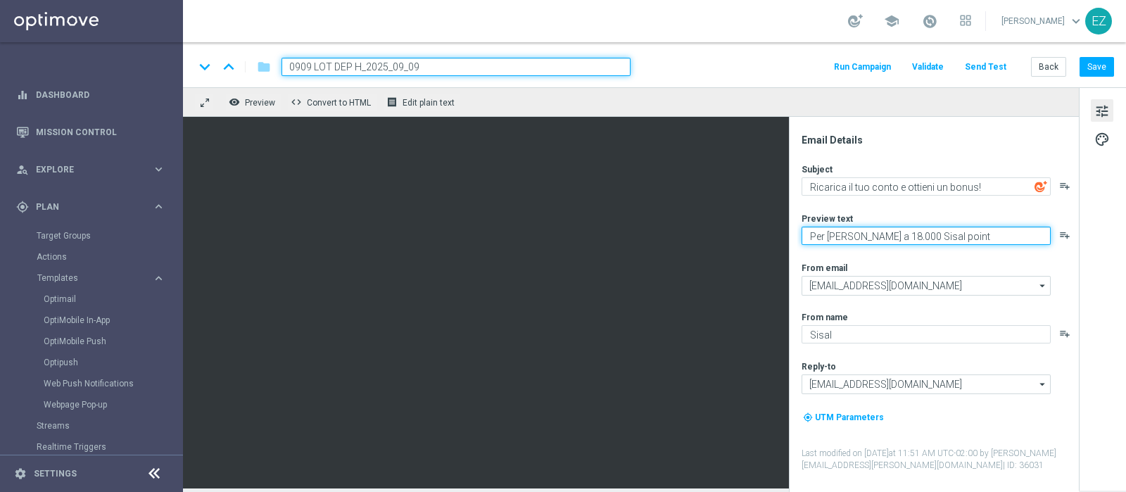
click at [873, 235] on textarea "Per [PERSON_NAME] a 18.000 Sisal point" at bounding box center [926, 236] width 249 height 18
type textarea "Per [PERSON_NAME] a 16.000 Sisal point"
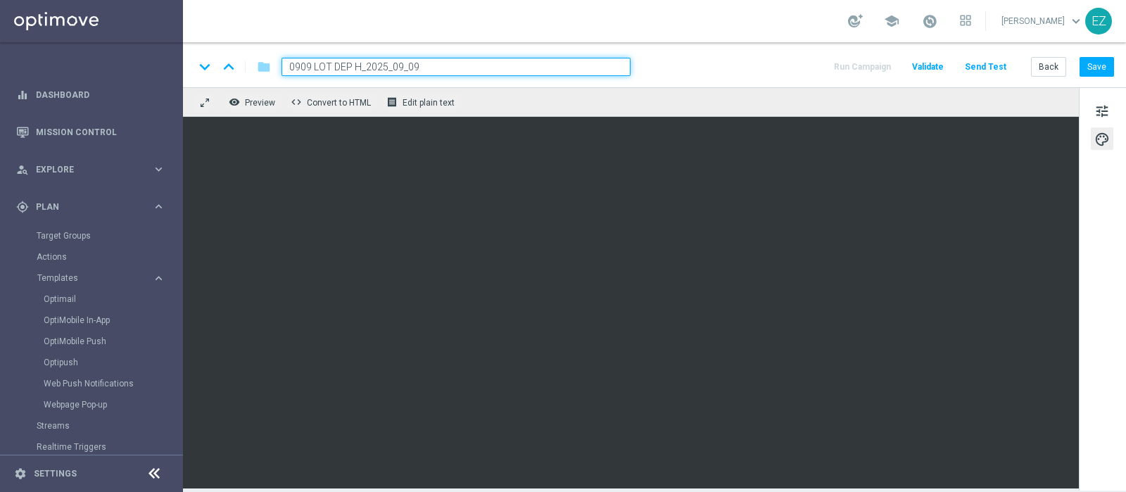
click at [728, 60] on div "keyboard_arrow_down keyboard_arrow_up folder 0909 LOT DEP H_2025_09_09 Run Camp…" at bounding box center [654, 67] width 920 height 18
click at [1097, 65] on button "Save" at bounding box center [1097, 67] width 34 height 20
click at [1096, 69] on button "Save" at bounding box center [1097, 67] width 34 height 20
click at [1049, 70] on button "Back" at bounding box center [1048, 67] width 35 height 20
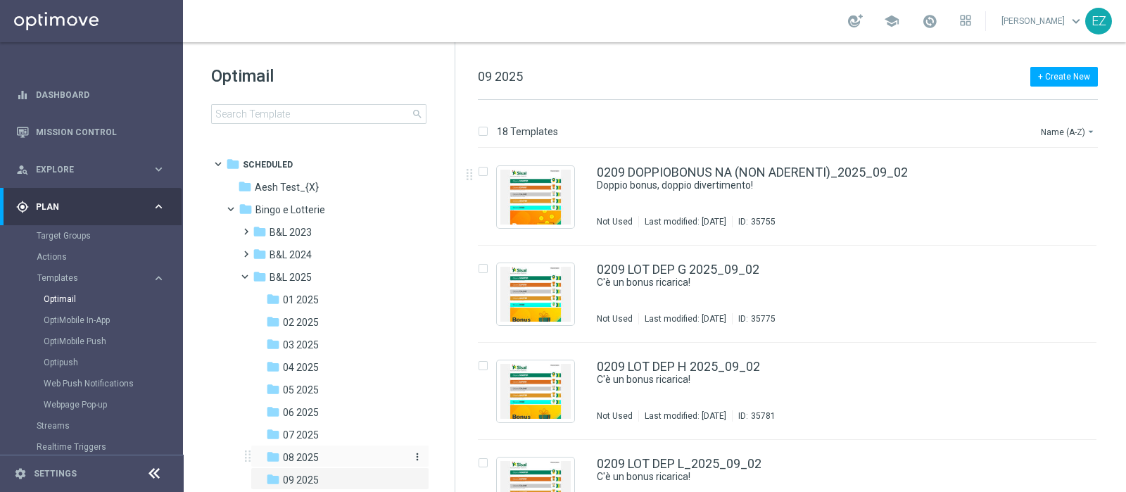
click at [299, 451] on span "08 2025" at bounding box center [301, 457] width 36 height 13
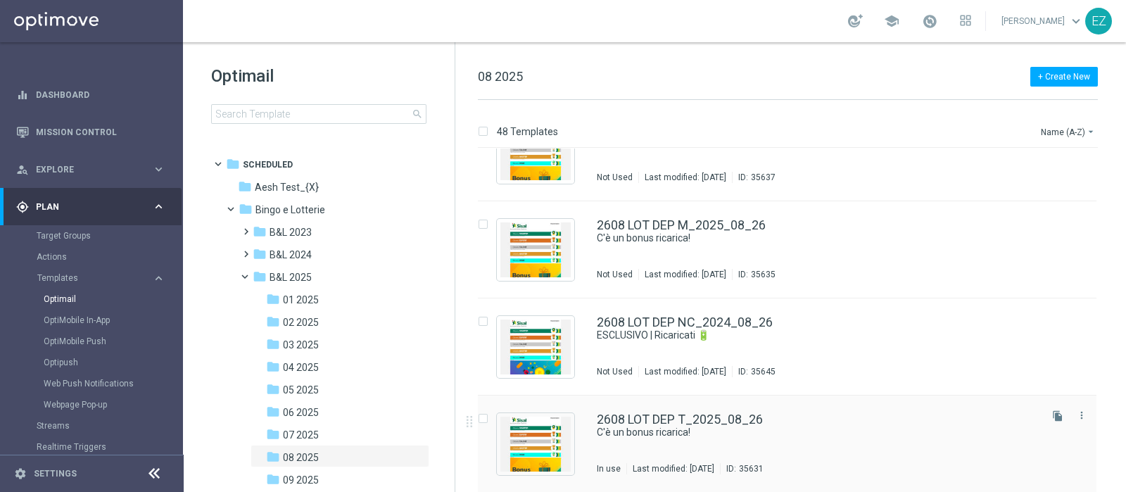
scroll to position [3703, 0]
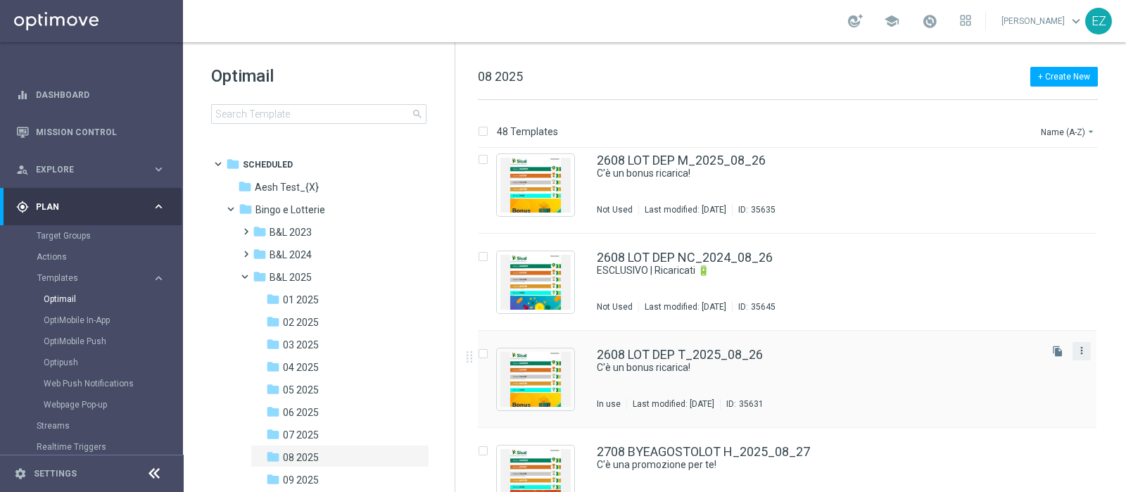
click at [1080, 355] on icon "more_vert" at bounding box center [1081, 350] width 11 height 11
click at [1005, 381] on span "Copy To" at bounding box center [996, 385] width 31 height 10
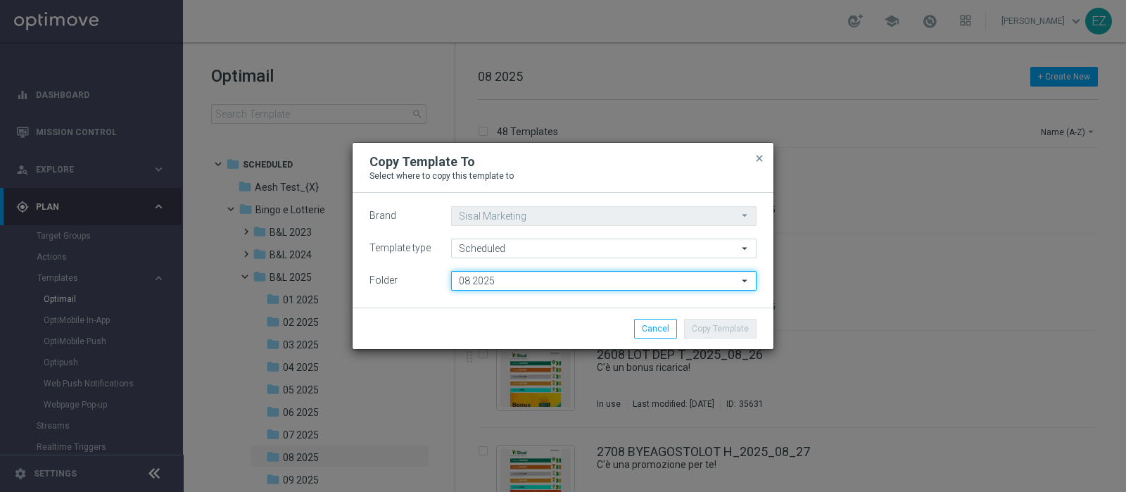
click at [521, 278] on input "08 2025" at bounding box center [603, 281] width 305 height 20
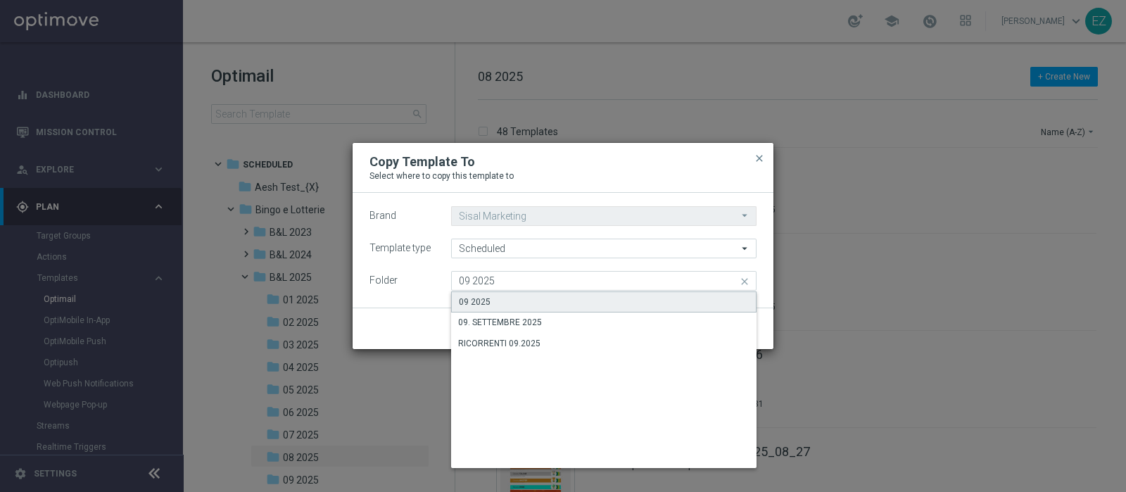
click at [517, 301] on div "09 2025" at bounding box center [603, 301] width 305 height 21
type input "09 2025"
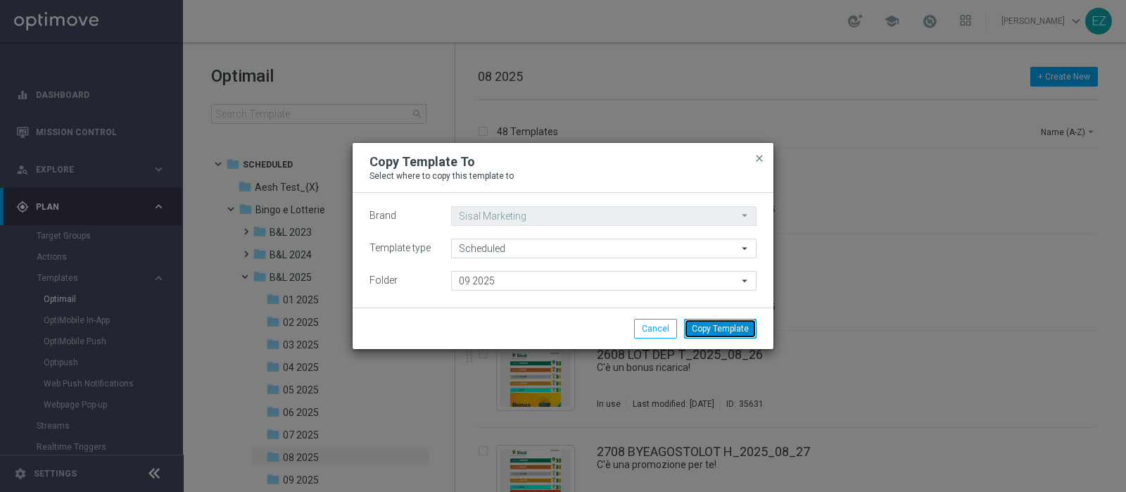
click at [715, 329] on button "Copy Template" at bounding box center [720, 329] width 72 height 20
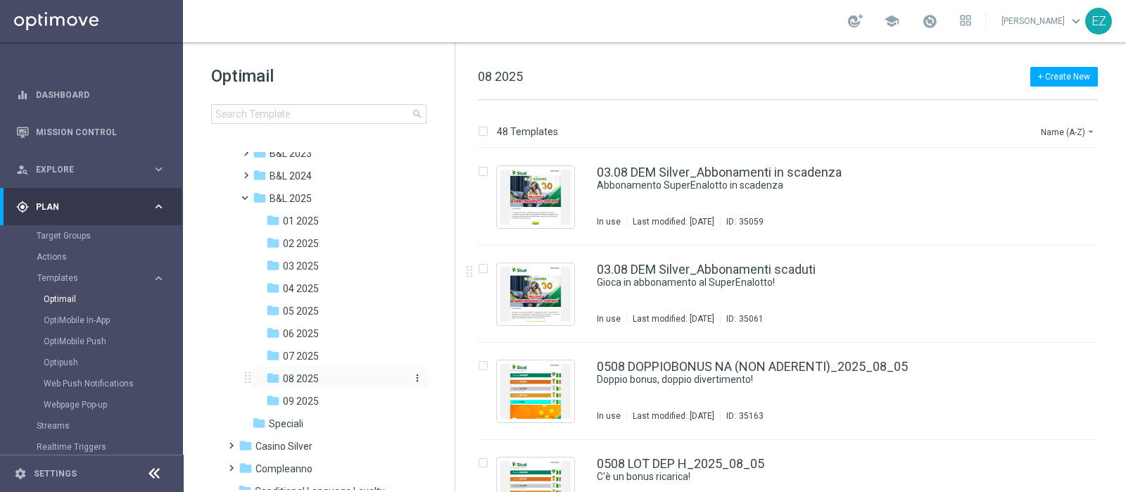
scroll to position [78, 0]
click at [313, 406] on span "09 2025" at bounding box center [301, 402] width 36 height 13
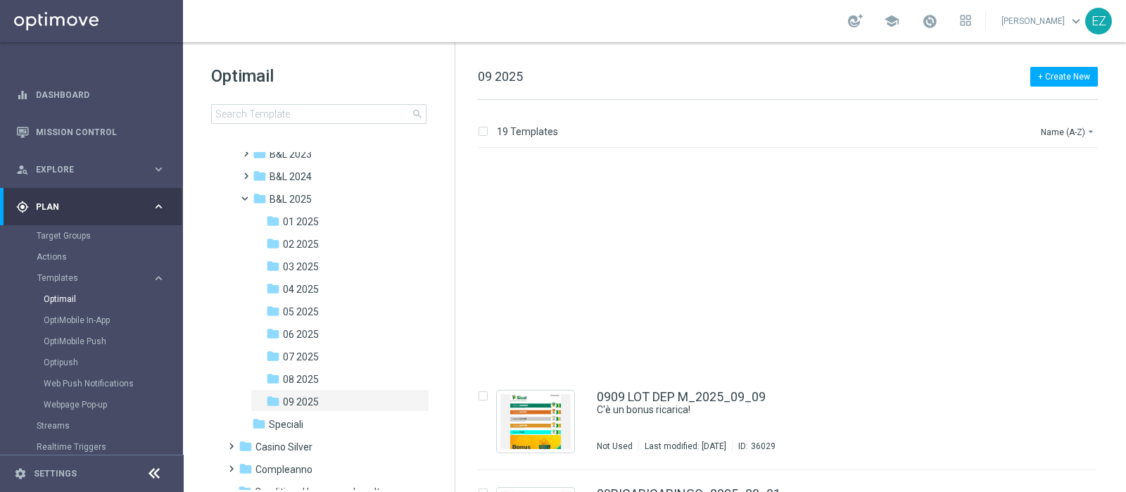
scroll to position [1501, 0]
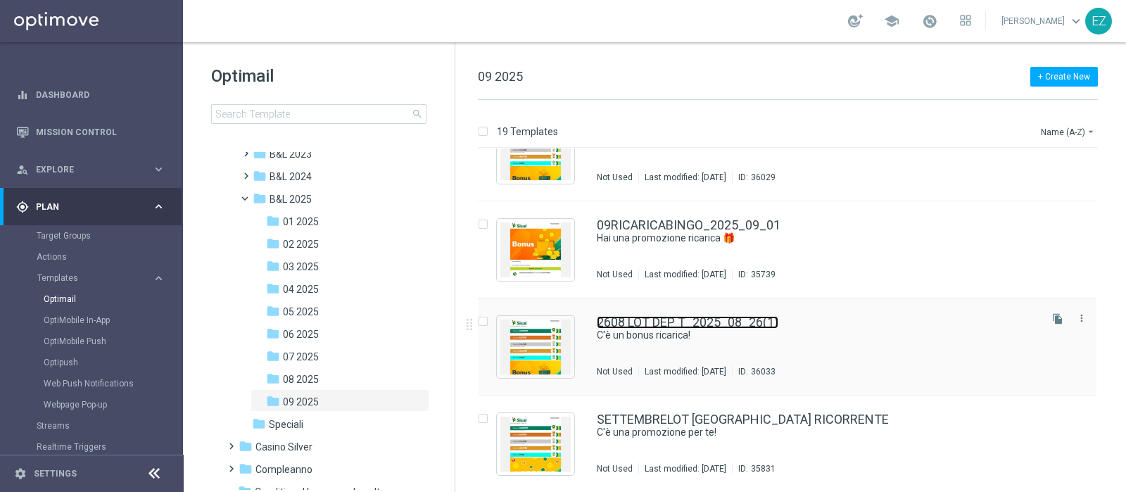
click at [760, 316] on link "2608 LOT DEP T_2025_08_26(1)" at bounding box center [688, 322] width 182 height 13
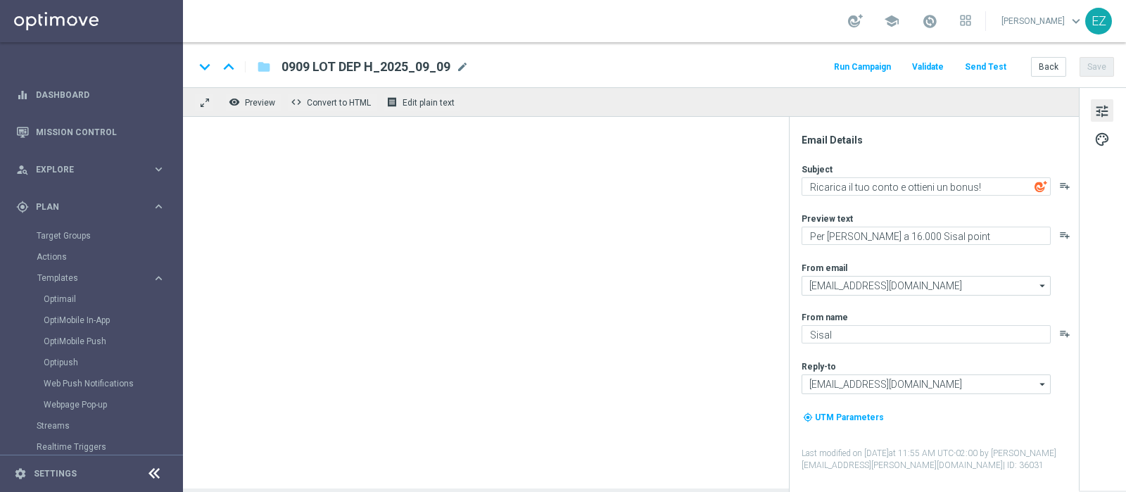
type input "2608 LOT DEP T_2025_08_26(1)"
type textarea "C'è un bonus ricarica!"
type textarea "Per [PERSON_NAME] a 80€ di bonus"
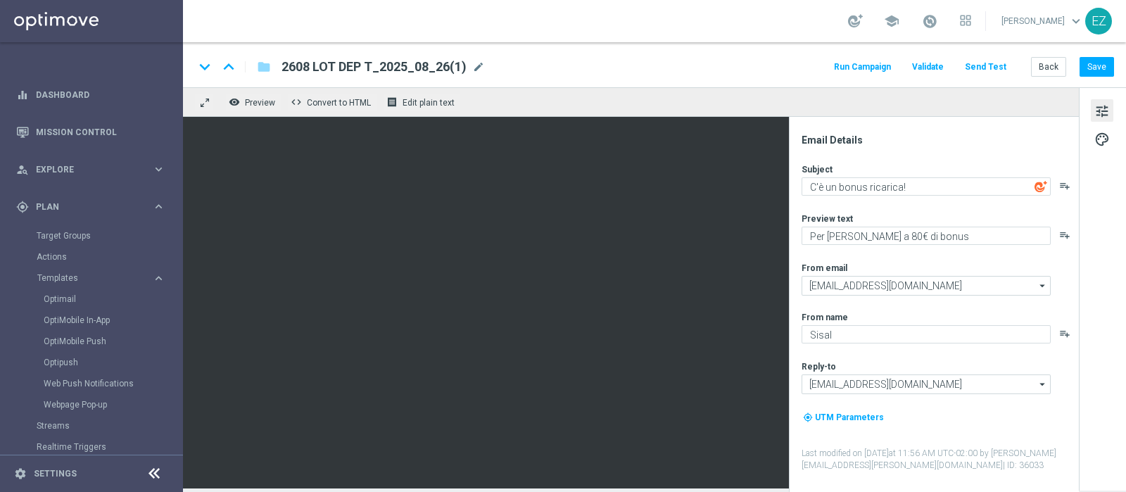
drag, startPoint x: 476, startPoint y: 65, endPoint x: 422, endPoint y: 65, distance: 54.2
click at [476, 65] on span "mode_edit" at bounding box center [478, 67] width 13 height 13
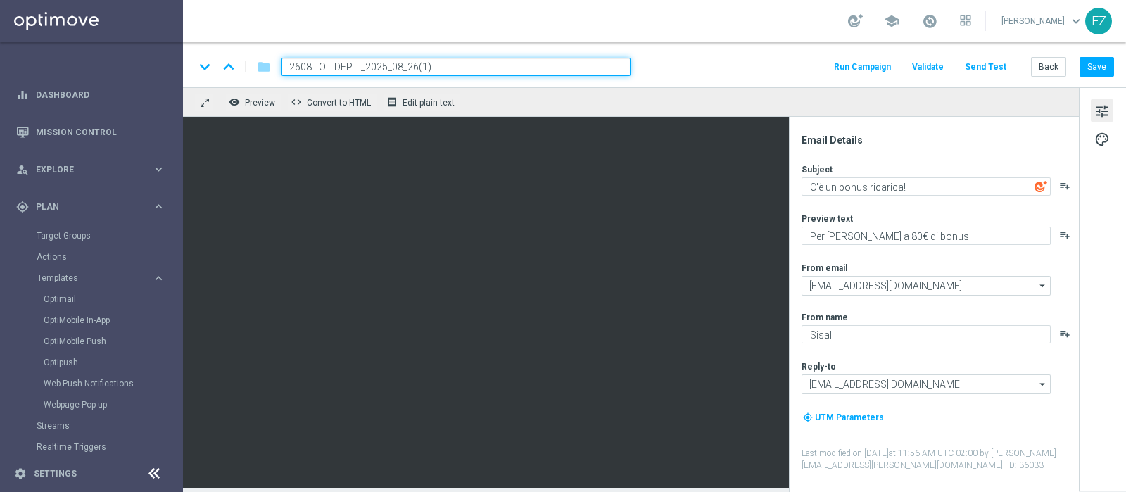
drag, startPoint x: 358, startPoint y: 68, endPoint x: 216, endPoint y: 68, distance: 141.5
click at [216, 68] on div "keyboard_arrow_down keyboard_arrow_up folder 2608 LOT DEP T_2025_08_26(1)" at bounding box center [412, 67] width 436 height 18
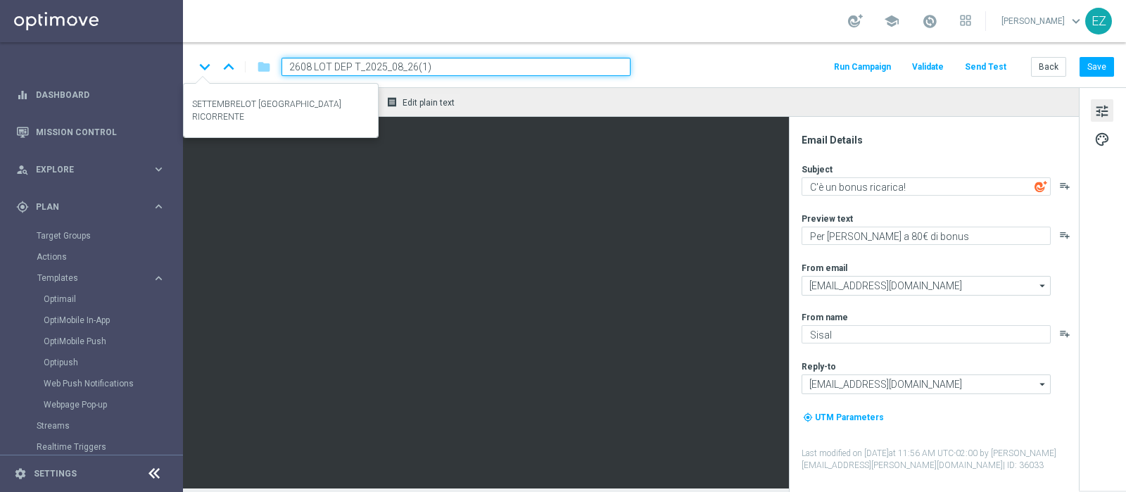
paste input "0909"
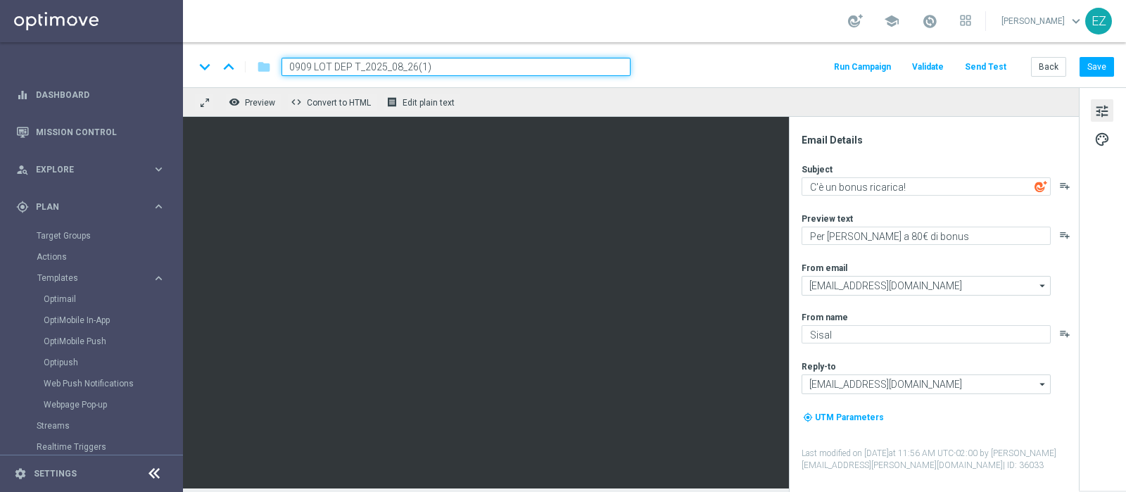
click at [462, 66] on input "0909 LOT DEP T_2025_08_26(1)" at bounding box center [456, 67] width 349 height 18
type input "0909 LOT DEP T_2025_09_09"
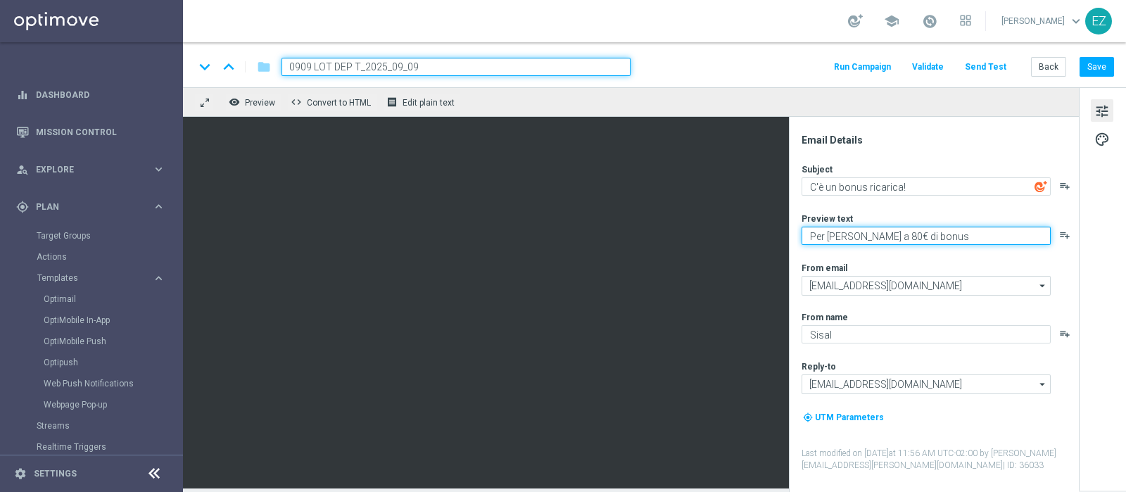
click at [868, 239] on textarea "Per [PERSON_NAME] a 80€ di bonus" at bounding box center [926, 236] width 249 height 18
type textarea "Per [PERSON_NAME] a 70€ di bonus"
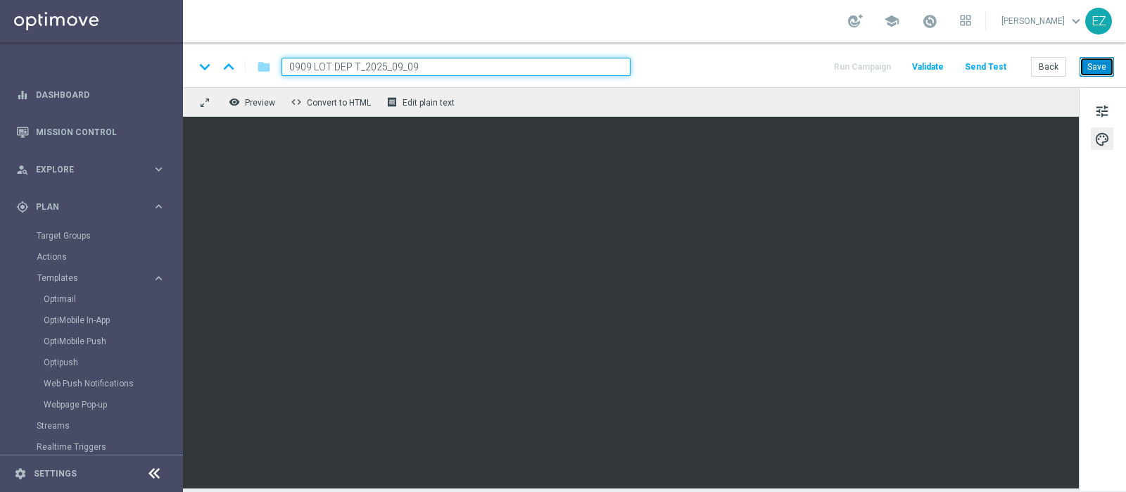
click at [1102, 68] on button "Save" at bounding box center [1097, 67] width 34 height 20
click at [1095, 64] on button "Save" at bounding box center [1097, 67] width 34 height 20
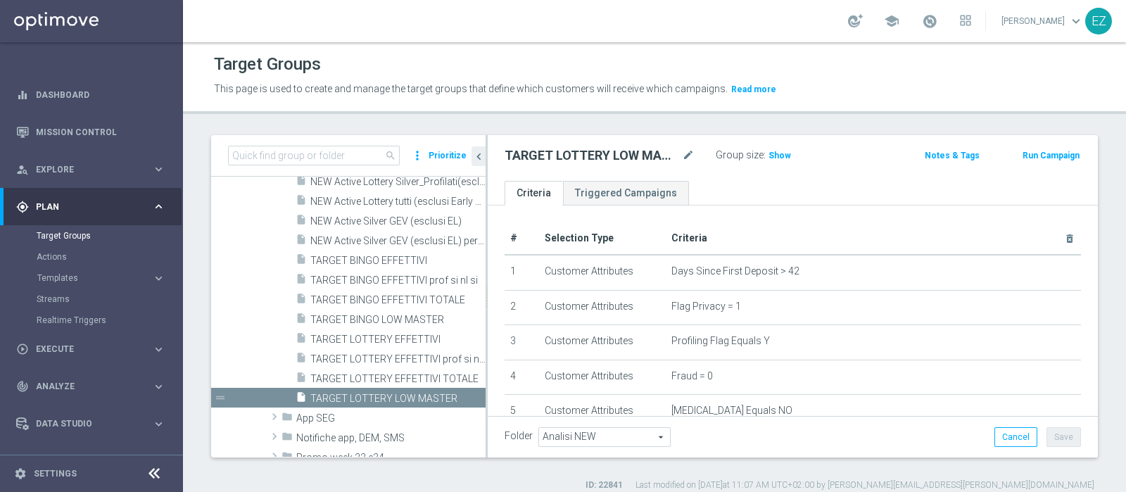
scroll to position [327, 0]
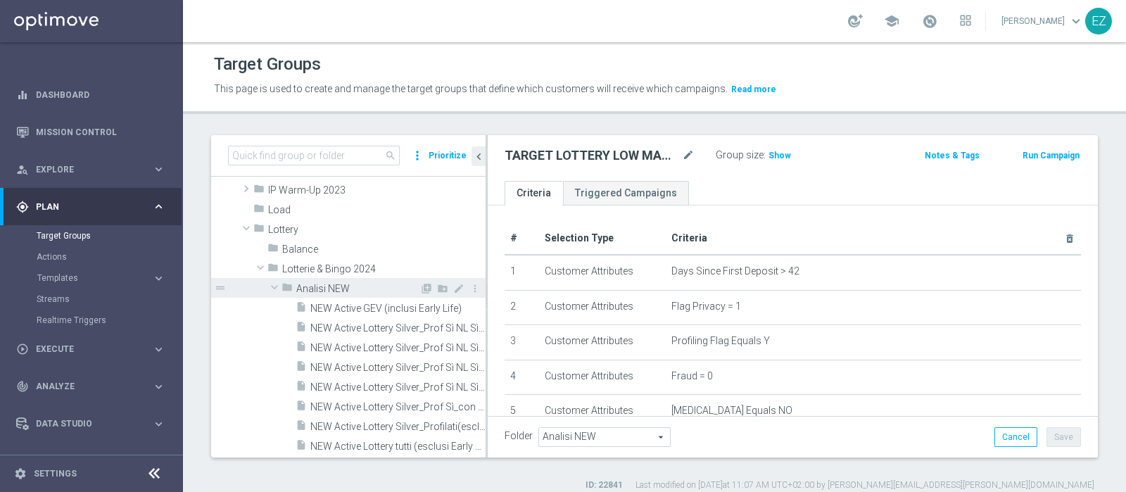
click at [355, 283] on span "Analisi NEW" at bounding box center [357, 289] width 123 height 12
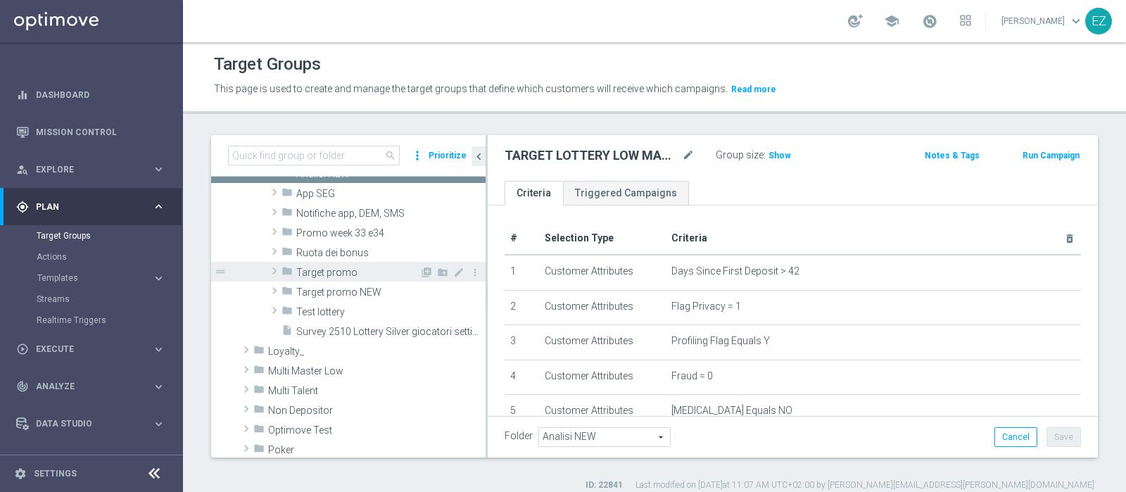
scroll to position [438, 0]
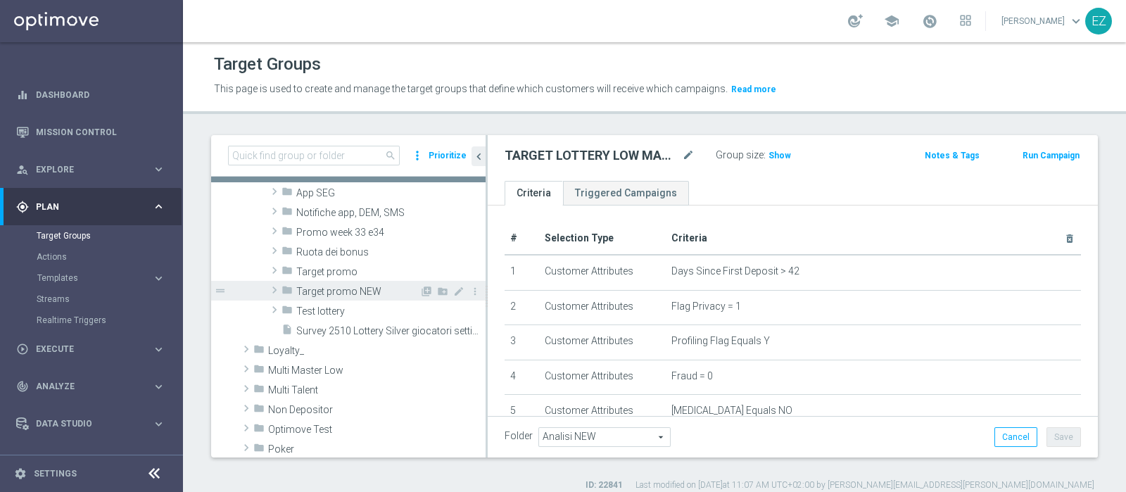
click at [350, 290] on span "Target promo NEW" at bounding box center [357, 292] width 123 height 12
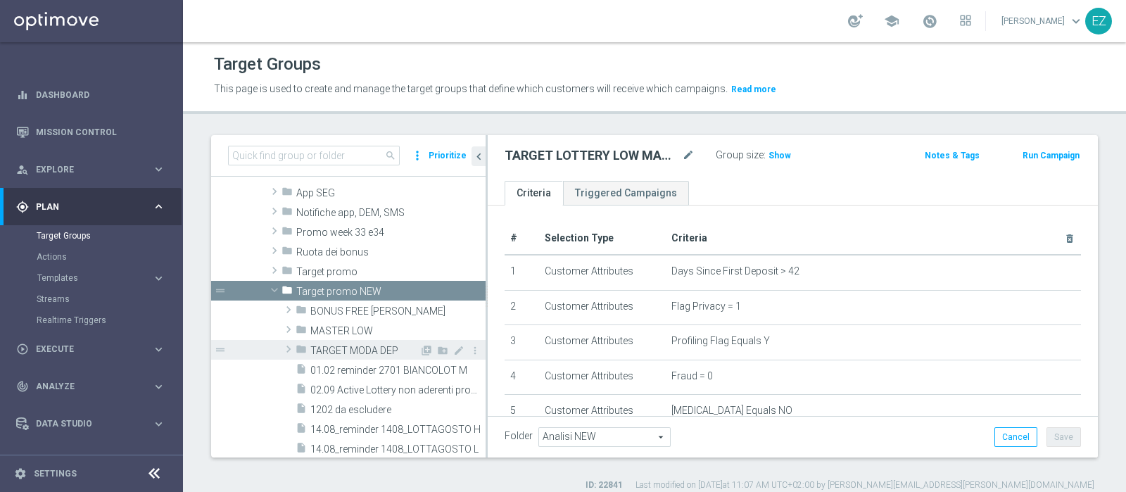
click at [348, 350] on span "TARGET MODA DEP" at bounding box center [364, 351] width 109 height 12
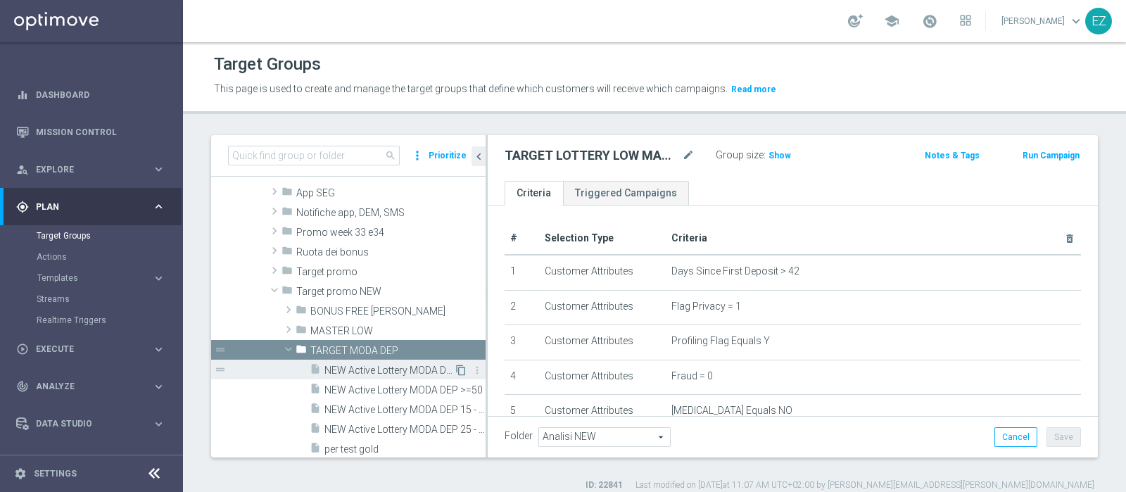
drag, startPoint x: 369, startPoint y: 367, endPoint x: 450, endPoint y: 367, distance: 80.9
click at [370, 367] on span "NEW Active Lottery MODA DEP <15" at bounding box center [389, 371] width 130 height 12
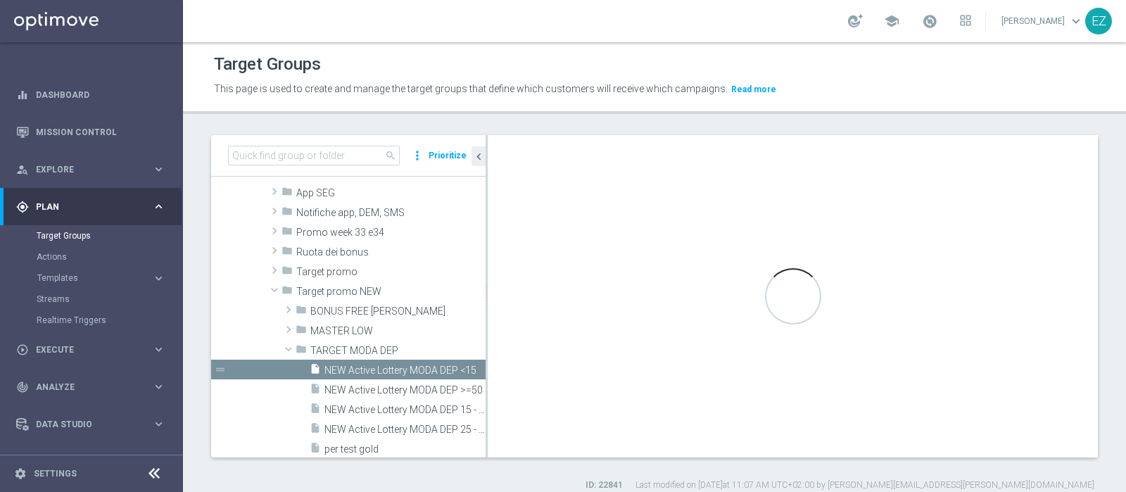
type textarea "((9 OR 14) AND 1 and 2 and 3 and 4 and 5 and 6 and 7 and 8 AND 10 and 11 and 12…"
type input "TARGET MODA DEP"
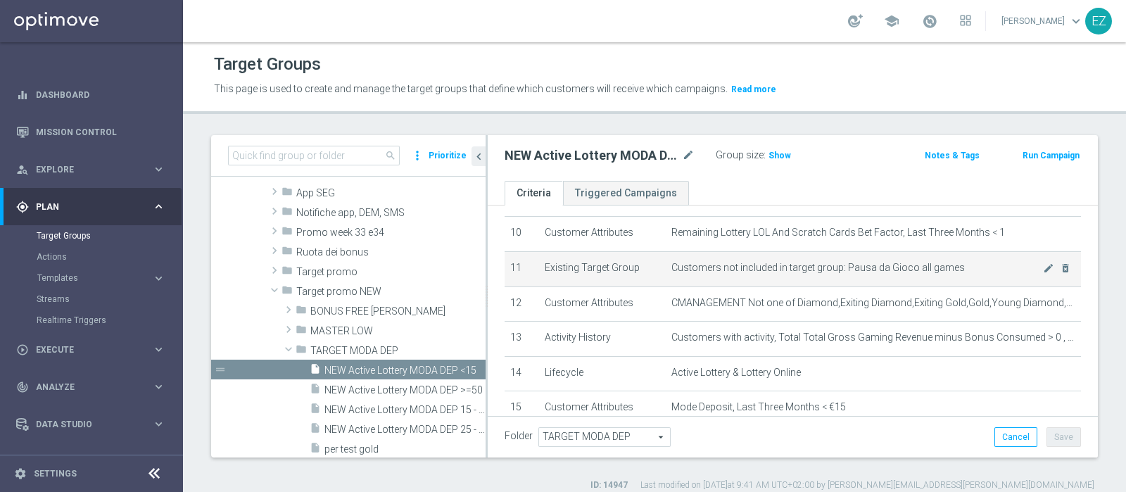
scroll to position [576, 0]
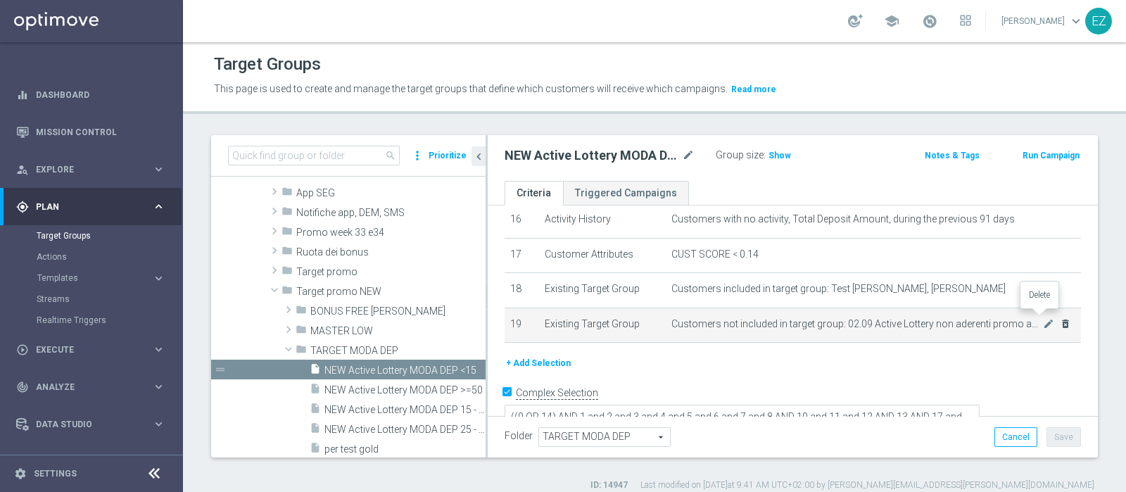
click at [1060, 318] on icon "delete_forever" at bounding box center [1065, 323] width 11 height 11
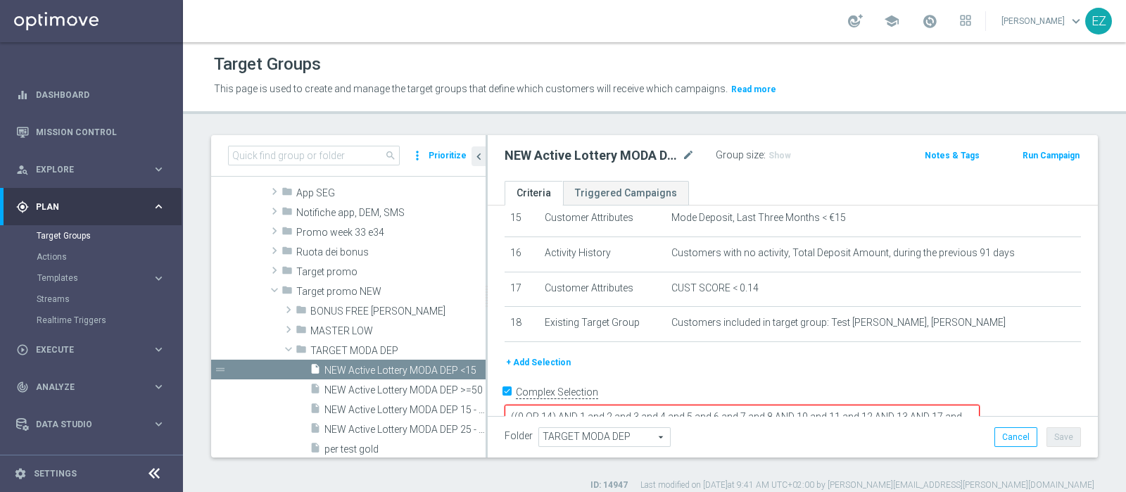
scroll to position [12, 0]
drag, startPoint x: 646, startPoint y: 387, endPoint x: 672, endPoint y: 392, distance: 26.5
click at [672, 405] on textarea "((9 OR 14) AND 1 and 2 and 3 and 4 and 5 and 6 and 7 and 8 AND 10 and 11 and 12…" at bounding box center [742, 417] width 475 height 25
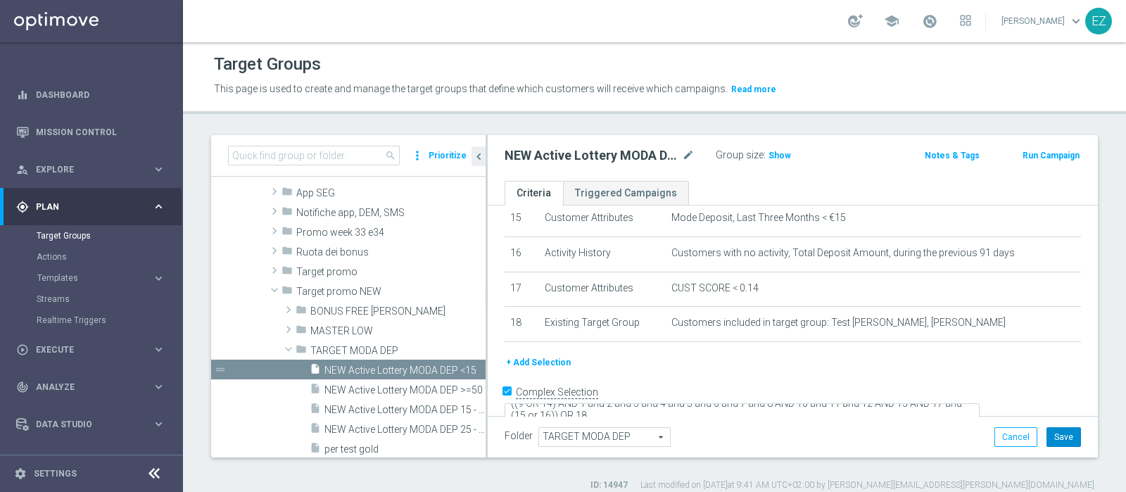
click at [1052, 444] on button "Save" at bounding box center [1064, 437] width 34 height 20
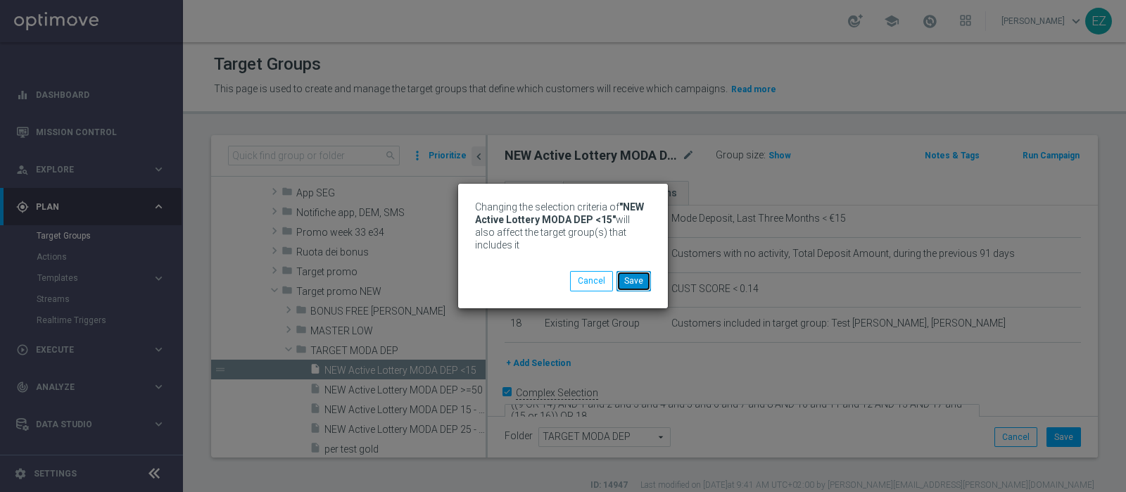
click at [637, 277] on button "Save" at bounding box center [634, 281] width 34 height 20
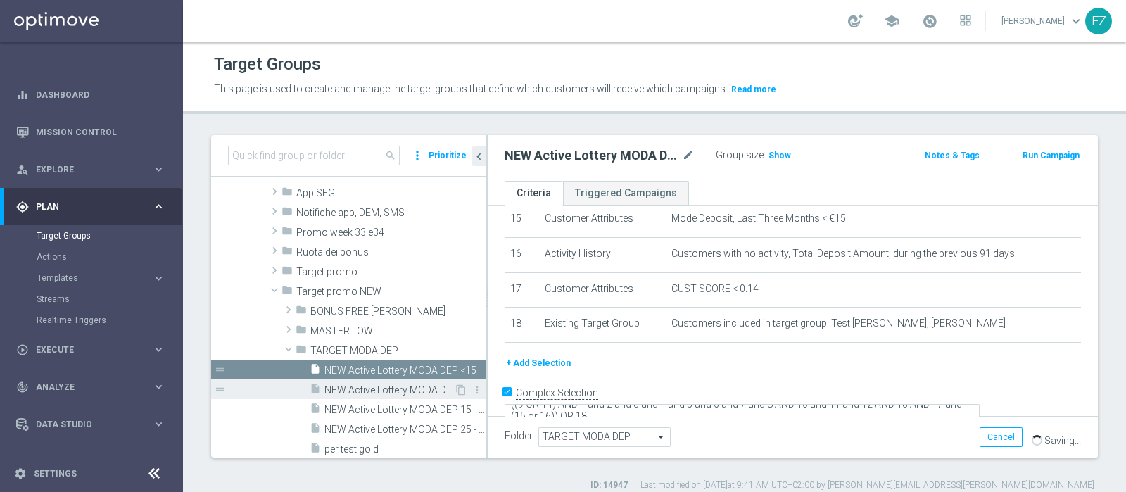
click at [410, 386] on span "NEW Active Lottery MODA DEP >=50" at bounding box center [389, 390] width 130 height 12
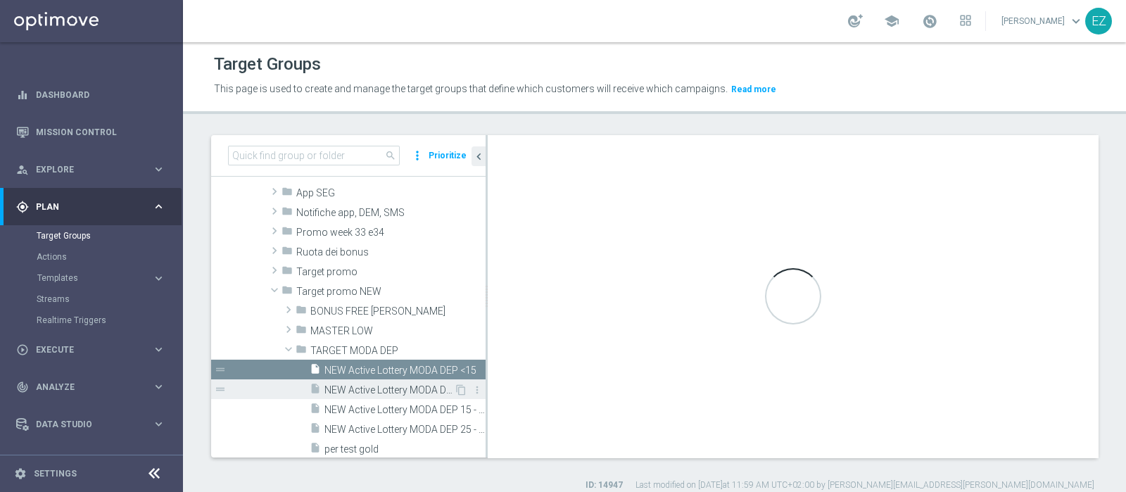
click at [410, 386] on span "NEW Active Lottery MODA DEP >=50" at bounding box center [389, 390] width 130 height 12
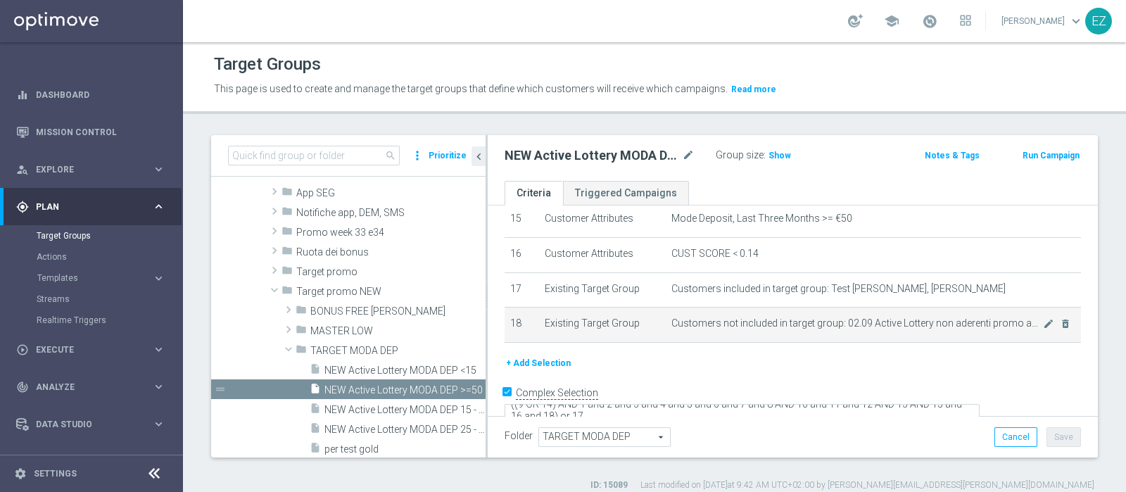
click at [1040, 322] on td "Customers not included in target group: 02.09 Active Lottery non aderenti promo…" at bounding box center [873, 325] width 415 height 35
click at [1060, 318] on icon "delete_forever" at bounding box center [1065, 323] width 11 height 11
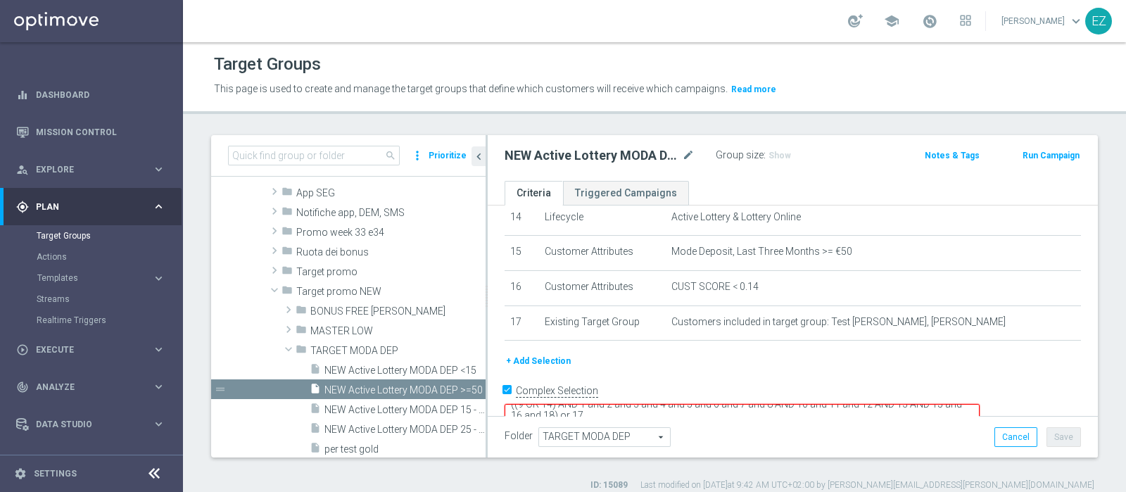
click at [683, 404] on textarea "((9 OR 14) AND 1 and 2 and 3 and 4 and 5 and 6 and 7 and 8 AND 10 and 11 and 12…" at bounding box center [742, 416] width 475 height 25
click at [1058, 445] on button "Save" at bounding box center [1064, 437] width 34 height 20
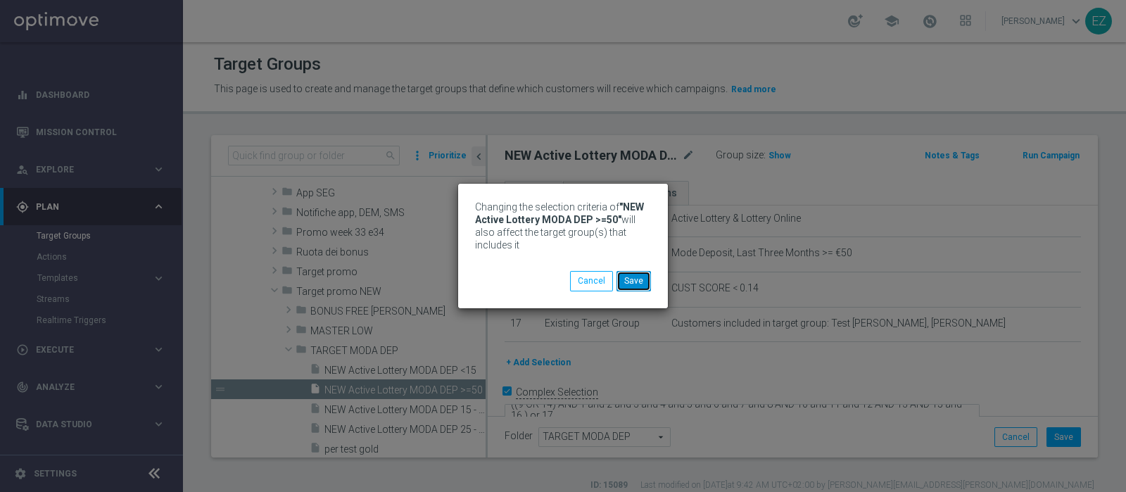
click at [644, 283] on button "Save" at bounding box center [634, 281] width 34 height 20
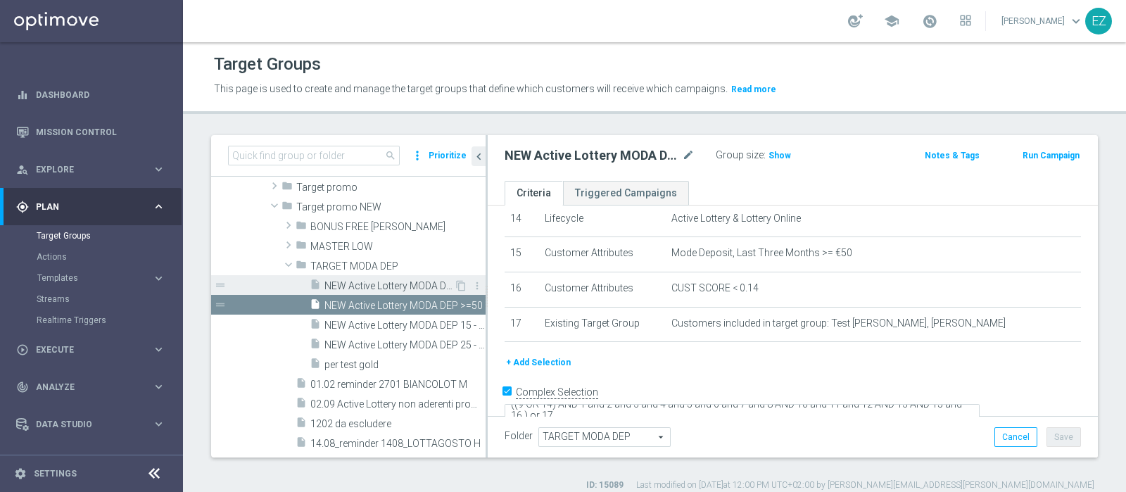
scroll to position [515, 0]
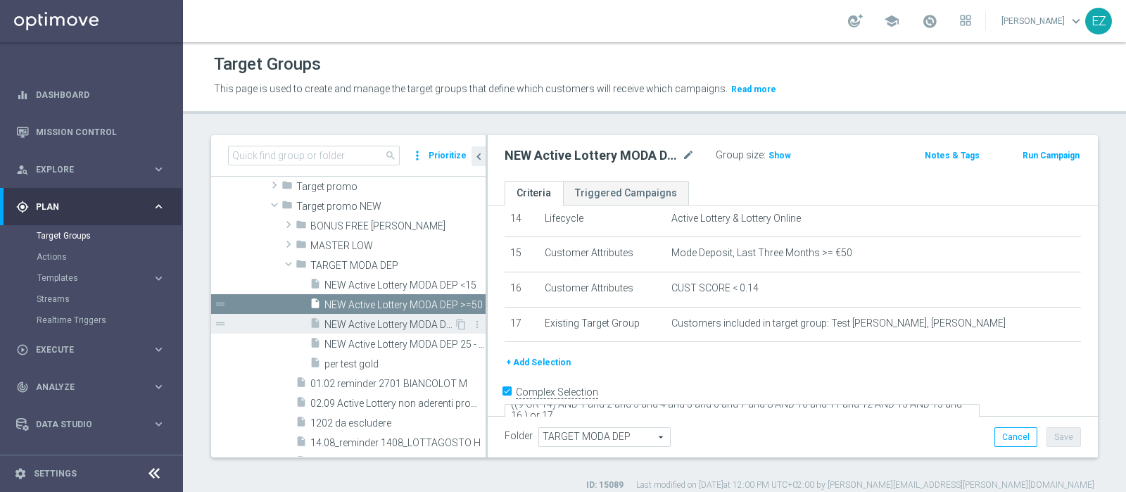
click at [407, 329] on span "NEW Active Lottery MODA DEP 15 - <25" at bounding box center [389, 325] width 130 height 12
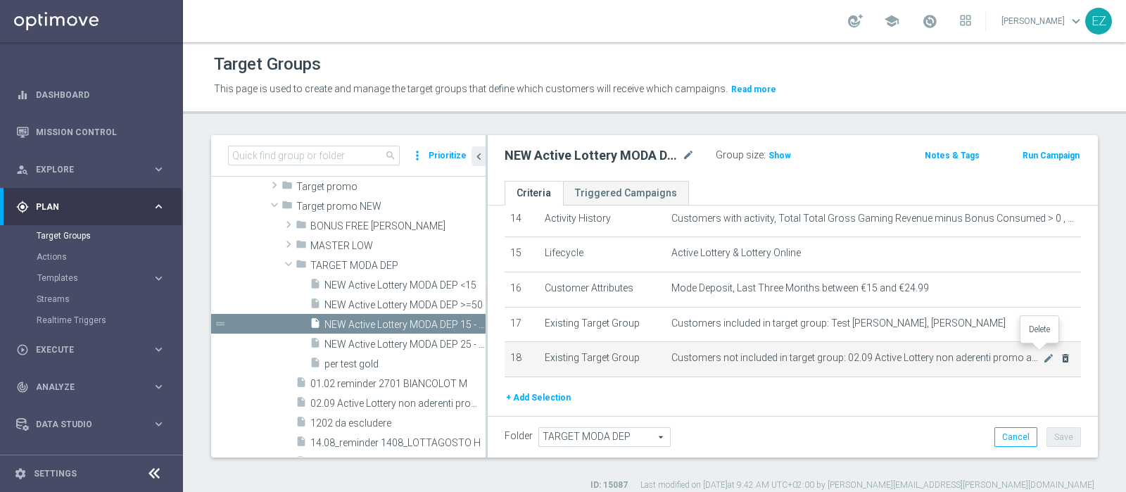
click at [1060, 353] on icon "delete_forever" at bounding box center [1065, 358] width 11 height 11
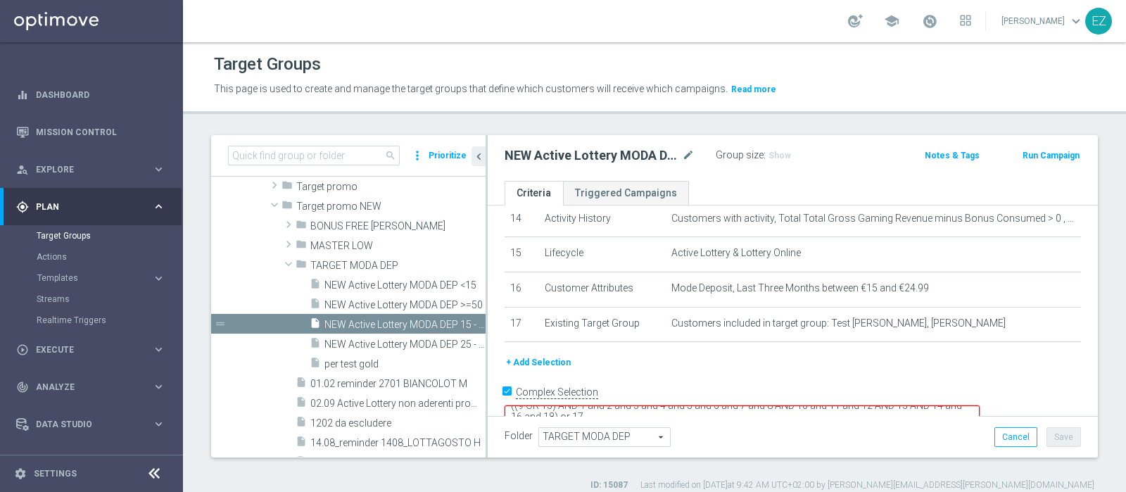
scroll to position [508, 0]
click at [686, 404] on textarea "((9 OR 15) AND 1 and 2 and 3 and 4 and 5 and 6 and 7 and 8 AND 10 and 11 and 12…" at bounding box center [742, 416] width 475 height 25
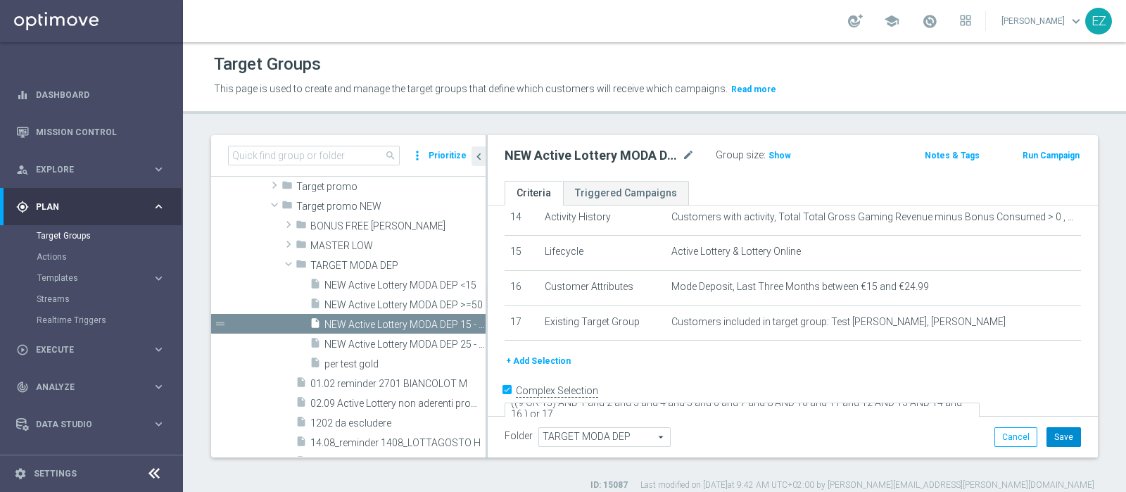
scroll to position [507, 0]
click at [1054, 436] on button "Save" at bounding box center [1064, 437] width 34 height 20
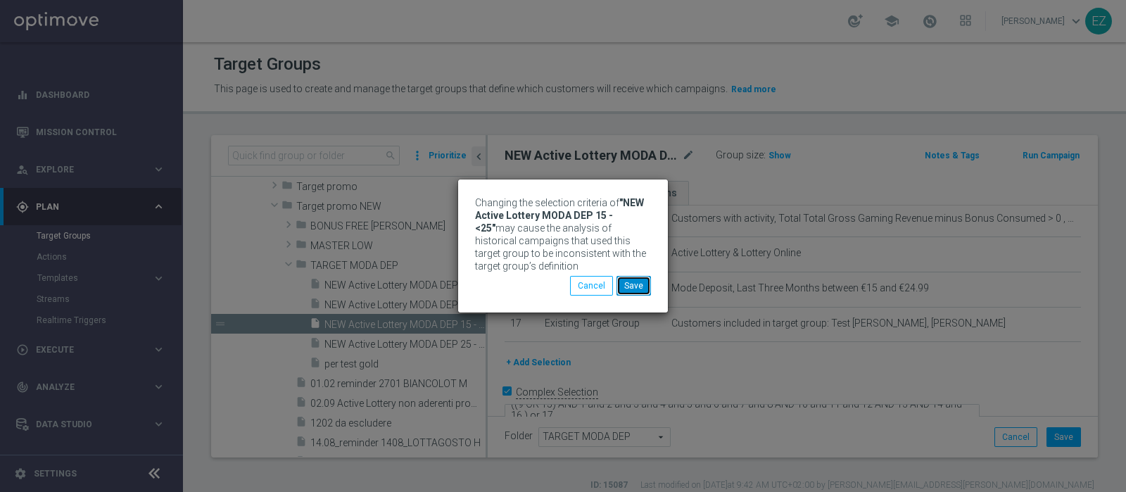
click at [623, 283] on button "Save" at bounding box center [634, 286] width 34 height 20
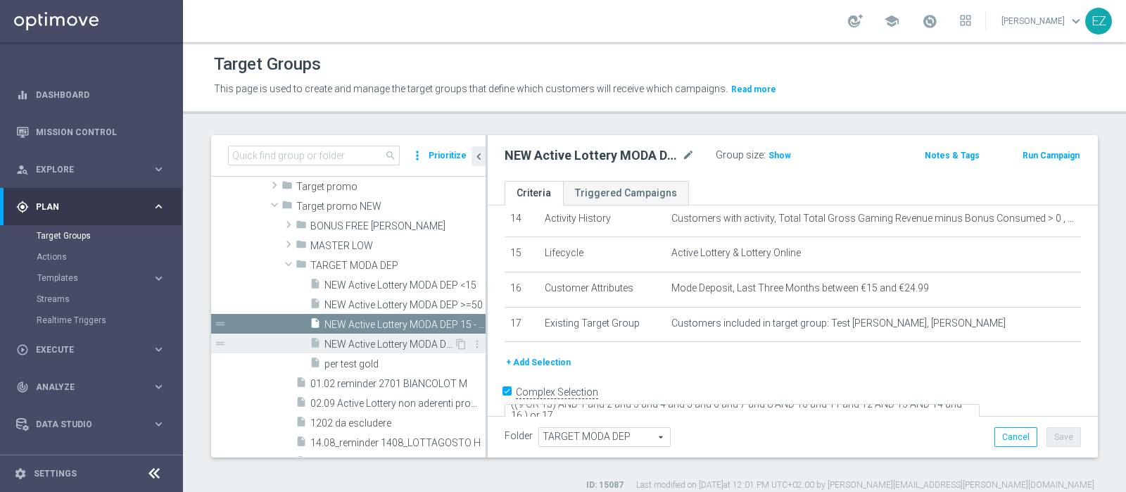
click at [370, 350] on div "insert_drive_file NEW Active Lottery MODA DEP 25 - <50" at bounding box center [382, 344] width 144 height 20
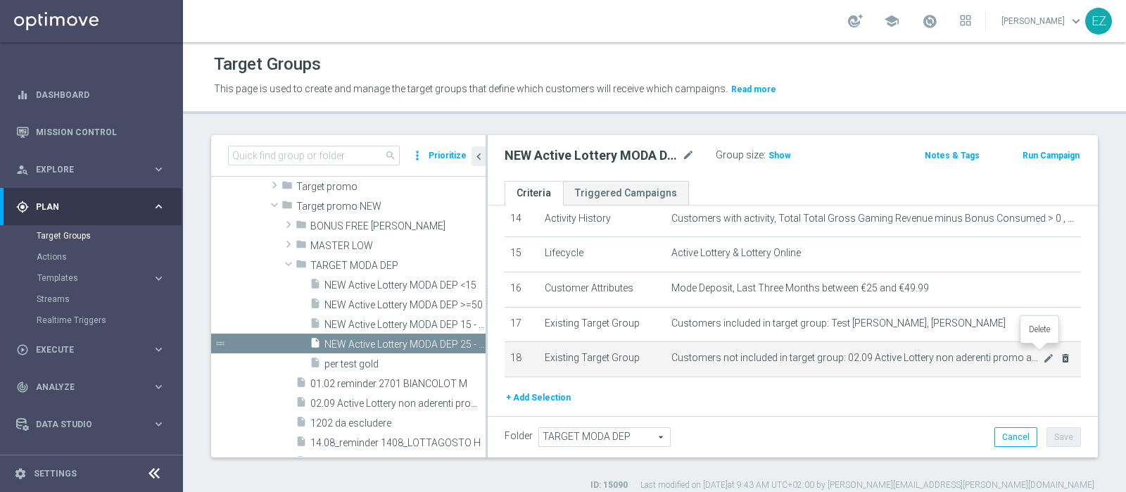
click at [1060, 353] on icon "delete_forever" at bounding box center [1065, 358] width 11 height 11
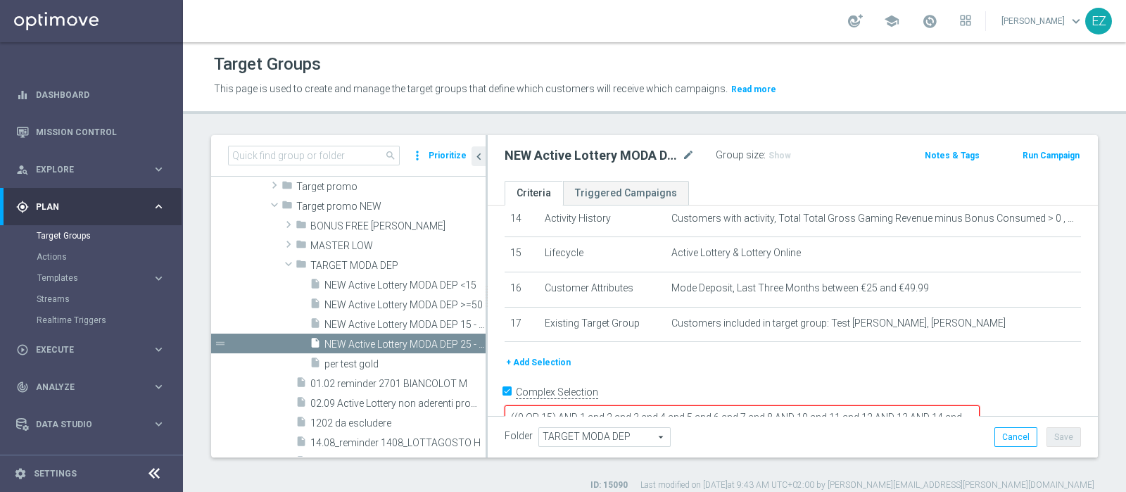
click at [681, 405] on textarea "((9 OR 15) AND 1 and 2 and 3 and 4 and 5 and 6 and 7 and 8 AND 10 and 11 and 12…" at bounding box center [742, 417] width 475 height 25
click at [681, 401] on form "Complex Selection ((9 OR 15) AND 1 and 2 and 3 and 4 and 5 and 6 and 7 and 8 AN…" at bounding box center [793, 414] width 576 height 66
click at [684, 405] on textarea "((9 OR 15) AND 1 and 2 and 3 and 4 and 5 and 6 and 7 and 8 AND 10 and 11 and 12…" at bounding box center [742, 417] width 475 height 25
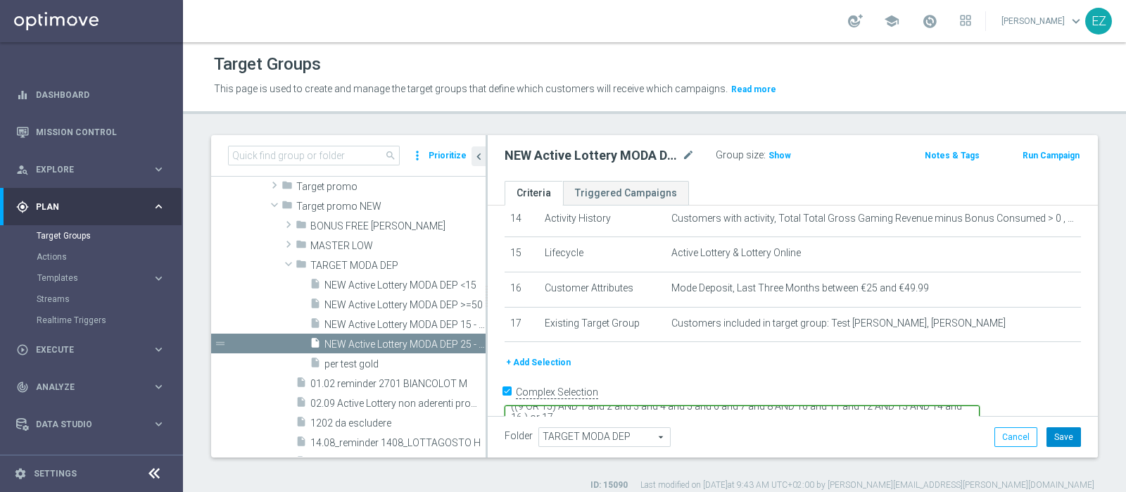
type textarea "((9 OR 15) AND 1 and 2 and 3 and 4 and 5 and 6 and 7 and 8 AND 10 and 11 and 12…"
click at [1054, 440] on button "Save" at bounding box center [1064, 437] width 34 height 20
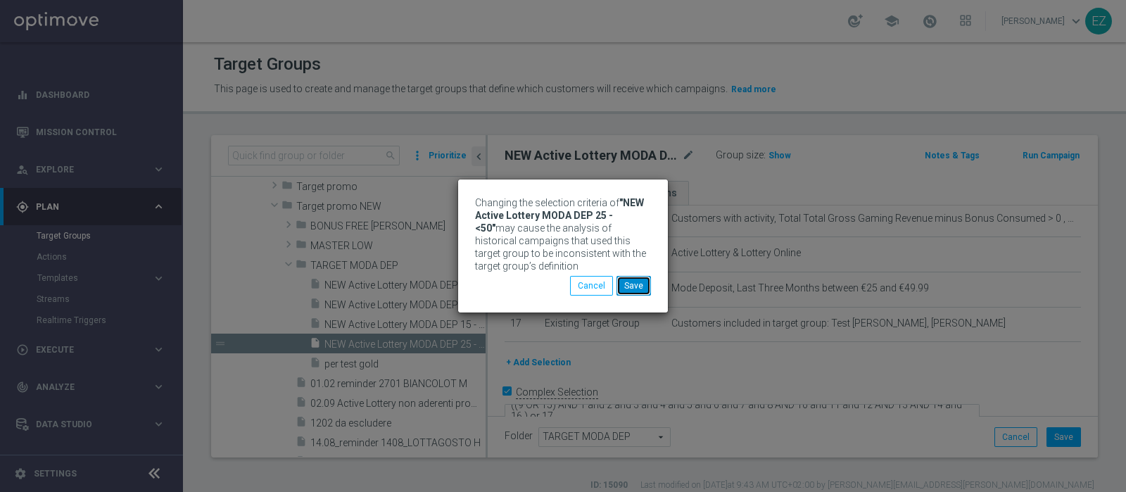
click at [636, 283] on button "Save" at bounding box center [634, 286] width 34 height 20
